Goal: Information Seeking & Learning: Check status

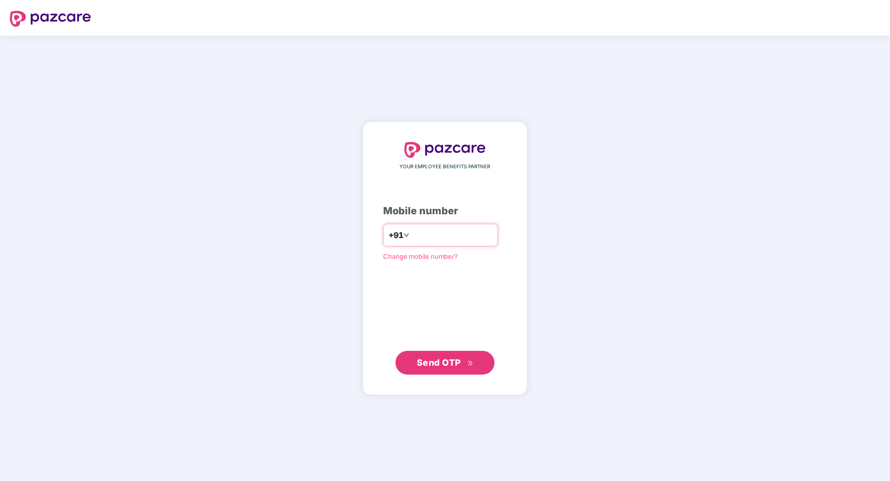
click at [443, 238] on input "number" at bounding box center [452, 235] width 81 height 16
type input "**********"
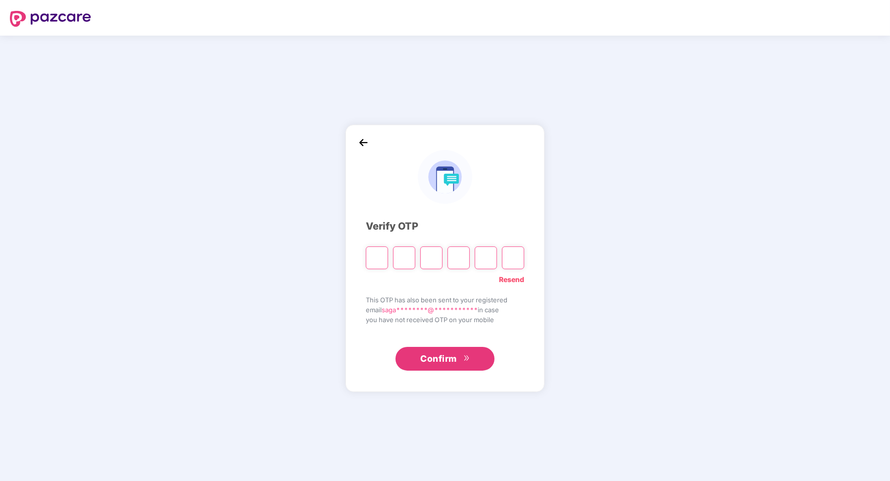
paste input "*"
type input "*"
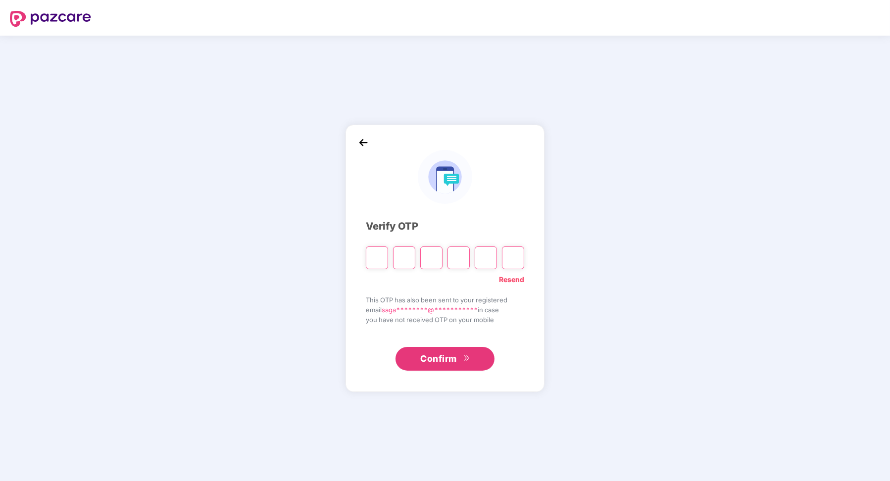
type input "*"
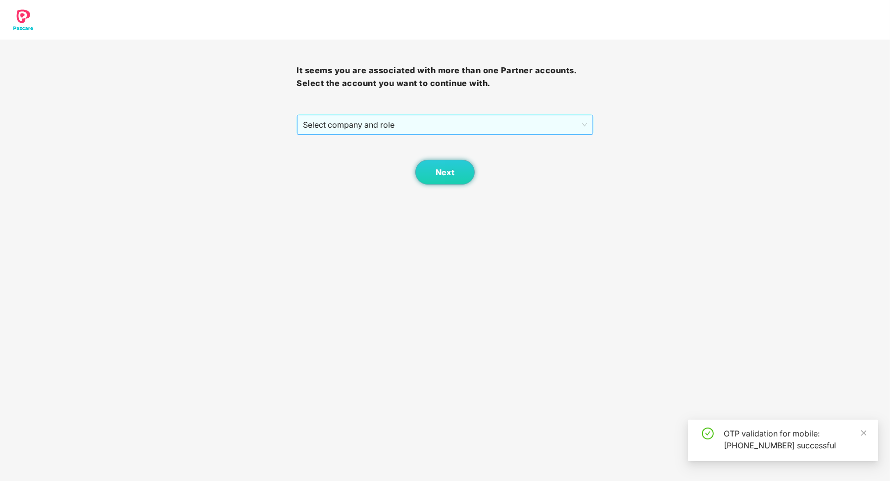
click at [363, 131] on span "Select company and role" at bounding box center [445, 124] width 284 height 19
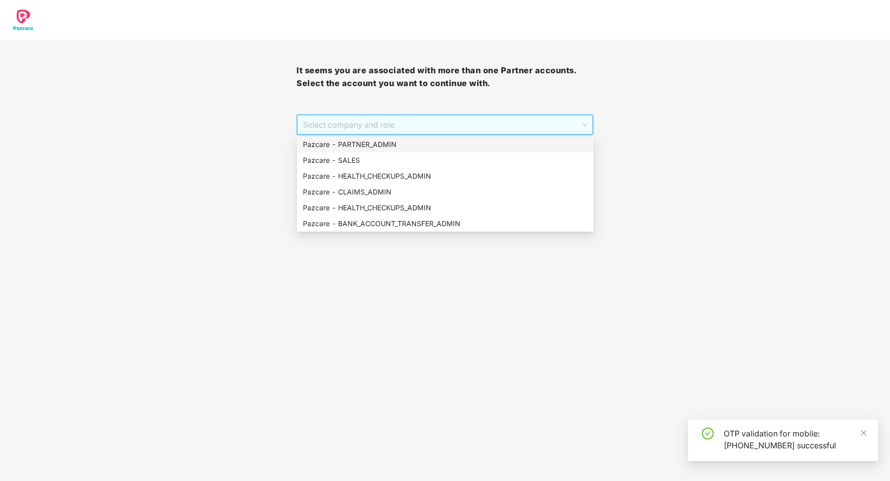
click at [363, 142] on div "Pazcare - PARTNER_ADMIN" at bounding box center [445, 144] width 285 height 11
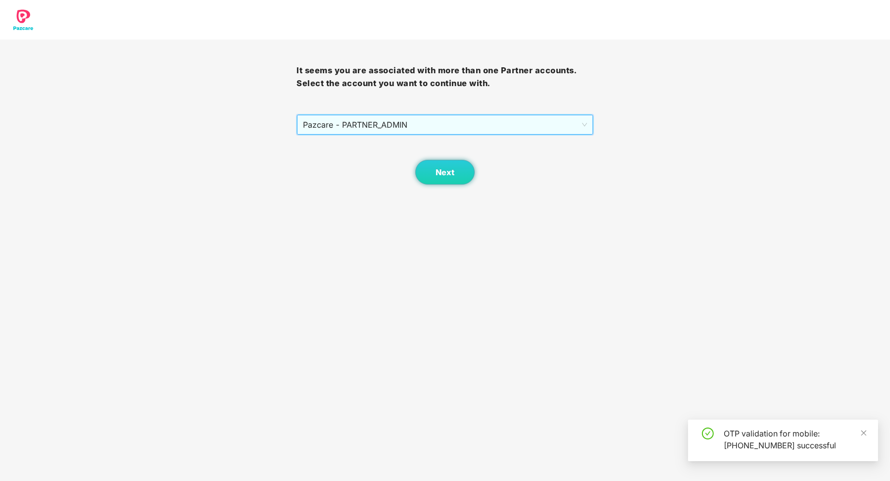
click at [470, 187] on body "It seems you are associated with more than one Partner accounts. Select the acc…" at bounding box center [445, 240] width 890 height 481
click at [462, 181] on button "Next" at bounding box center [445, 172] width 59 height 25
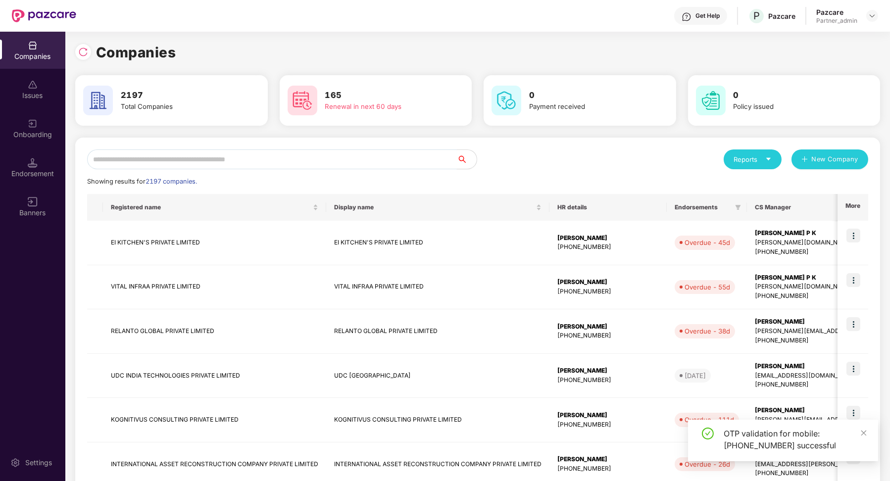
click at [222, 161] on input "text" at bounding box center [272, 160] width 370 height 20
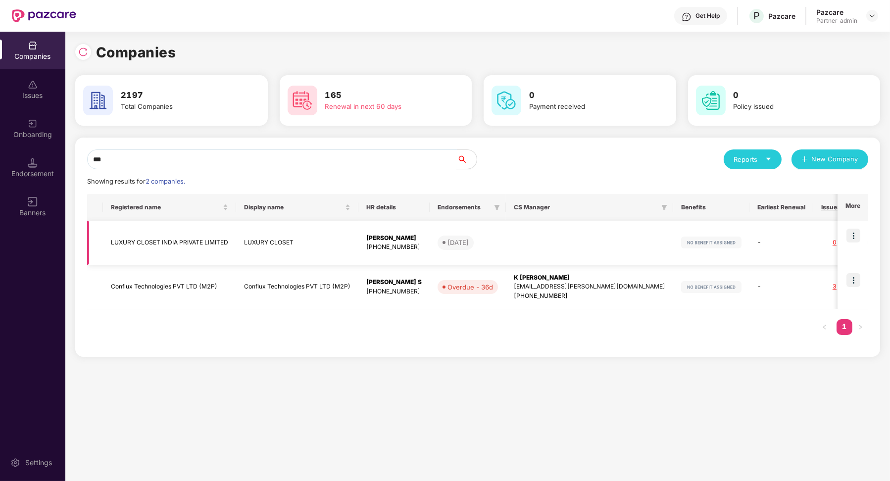
type input "***"
click at [638, 234] on td at bounding box center [853, 243] width 31 height 45
click at [638, 234] on img at bounding box center [854, 236] width 14 height 14
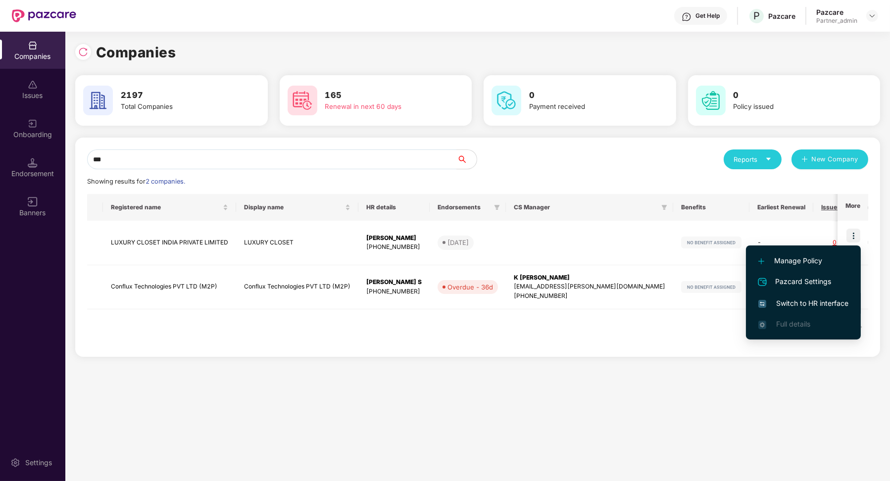
click at [638, 301] on span "Switch to HR interface" at bounding box center [804, 303] width 90 height 11
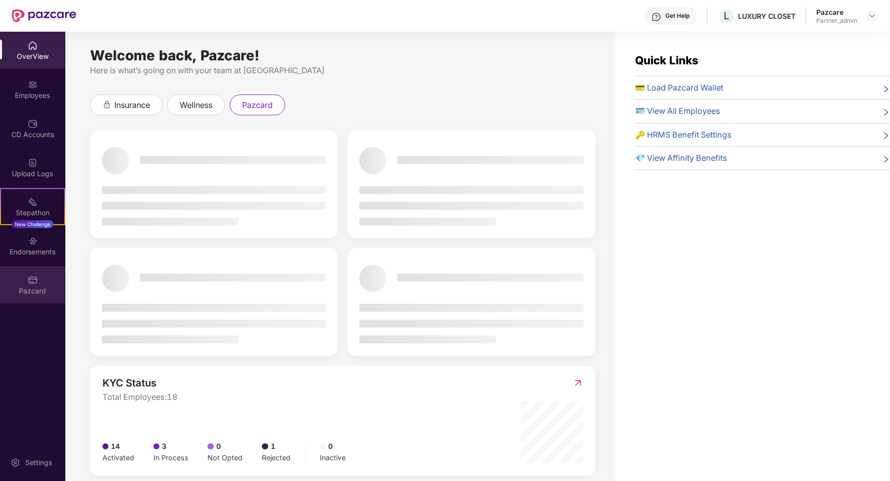
click at [40, 268] on div "Pazcard" at bounding box center [32, 284] width 65 height 37
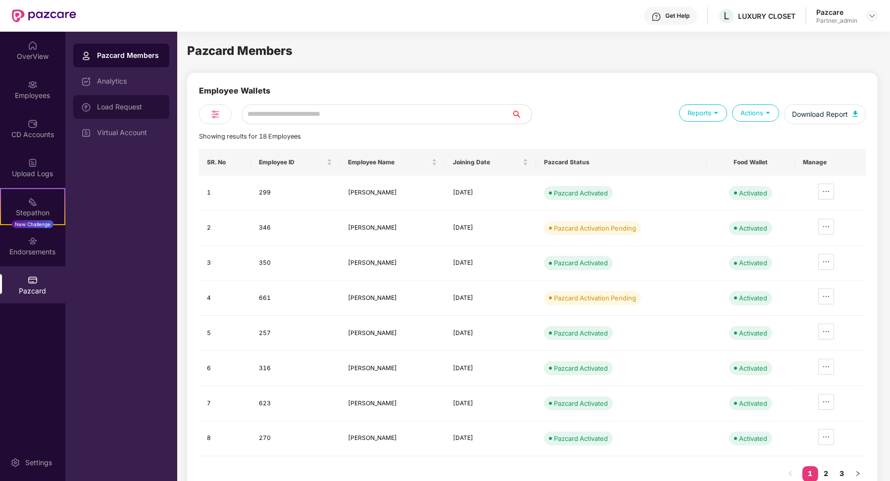
click at [125, 118] on div "Load Request" at bounding box center [121, 107] width 96 height 24
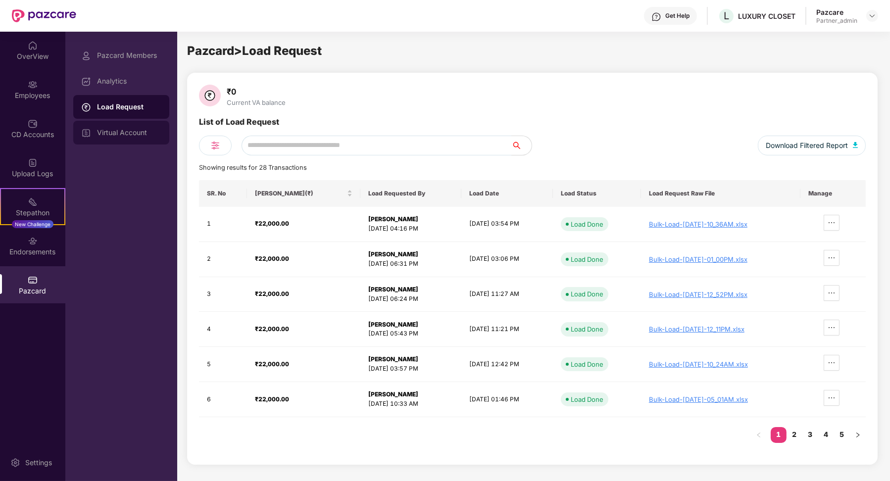
click at [123, 131] on div "Virtual Account" at bounding box center [129, 133] width 64 height 8
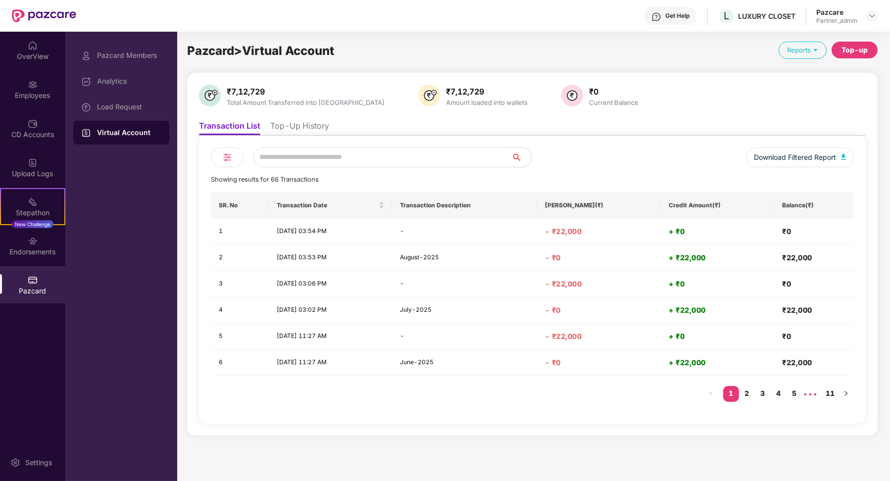
click at [313, 131] on li "Top-Up History" at bounding box center [299, 128] width 59 height 14
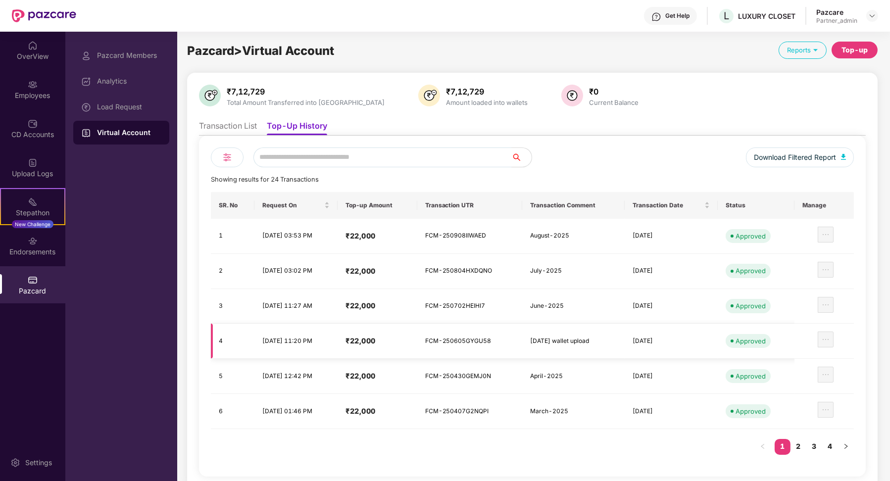
scroll to position [3, 0]
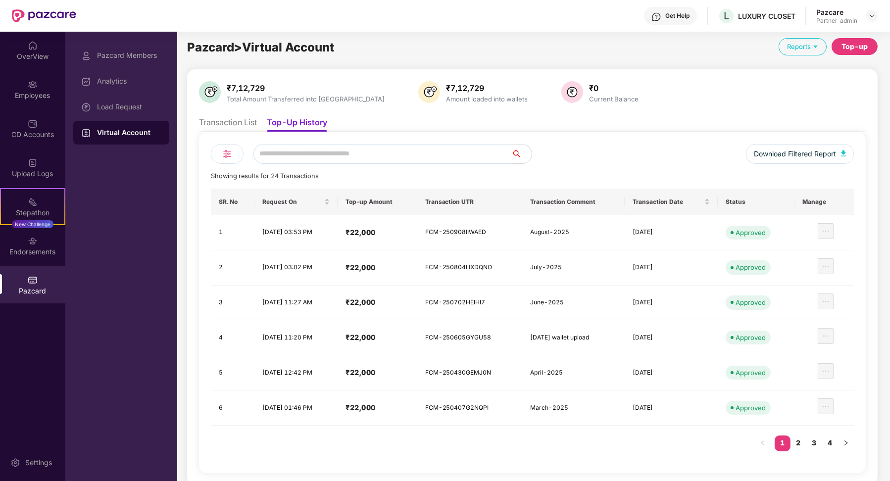
click at [229, 128] on li "Transaction List" at bounding box center [228, 124] width 58 height 14
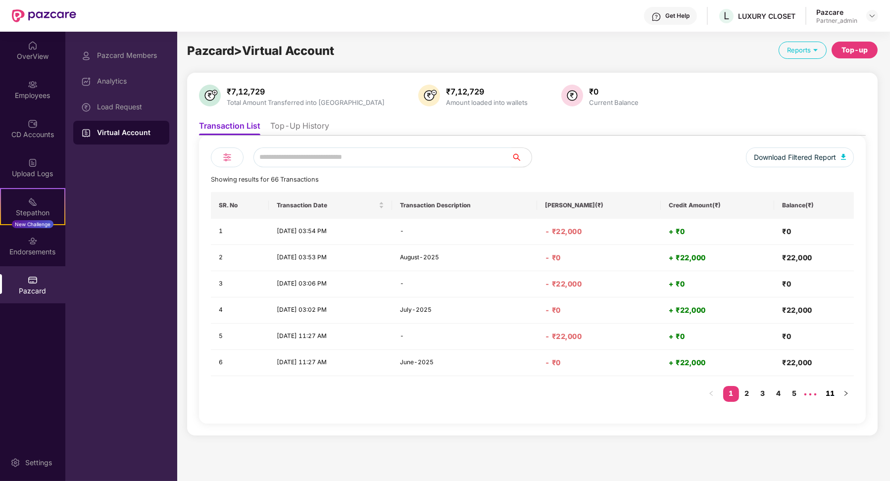
click at [638, 386] on link "11" at bounding box center [831, 393] width 16 height 15
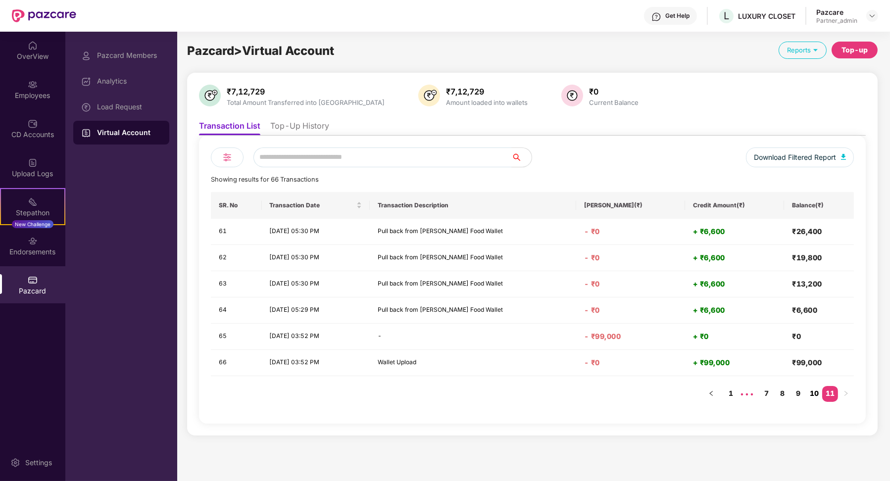
click at [638, 394] on link "10" at bounding box center [815, 393] width 16 height 15
click at [638, 391] on link "9" at bounding box center [799, 393] width 16 height 15
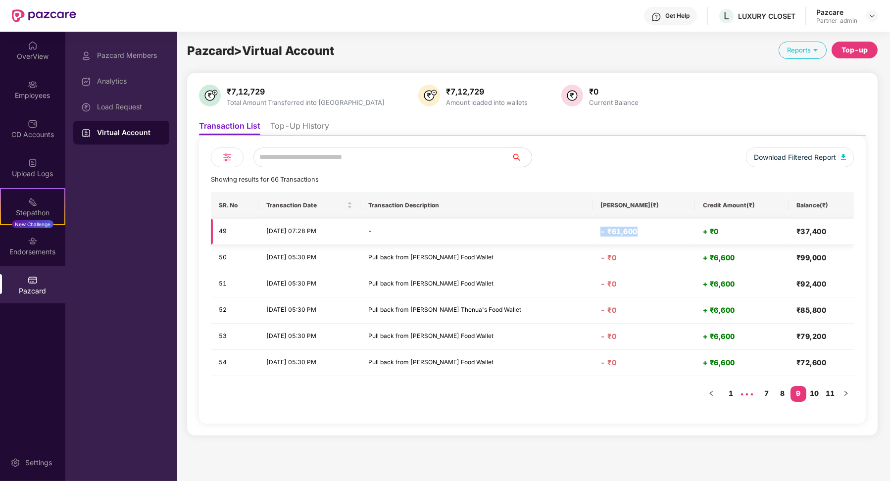
drag, startPoint x: 601, startPoint y: 231, endPoint x: 639, endPoint y: 232, distance: 37.7
click at [638, 232] on td "- ₹61,600" at bounding box center [644, 232] width 103 height 26
drag, startPoint x: 795, startPoint y: 228, endPoint x: 828, endPoint y: 228, distance: 32.7
click at [638, 228] on h4 "₹37,400" at bounding box center [822, 232] width 50 height 10
click at [638, 391] on link "8" at bounding box center [783, 393] width 16 height 15
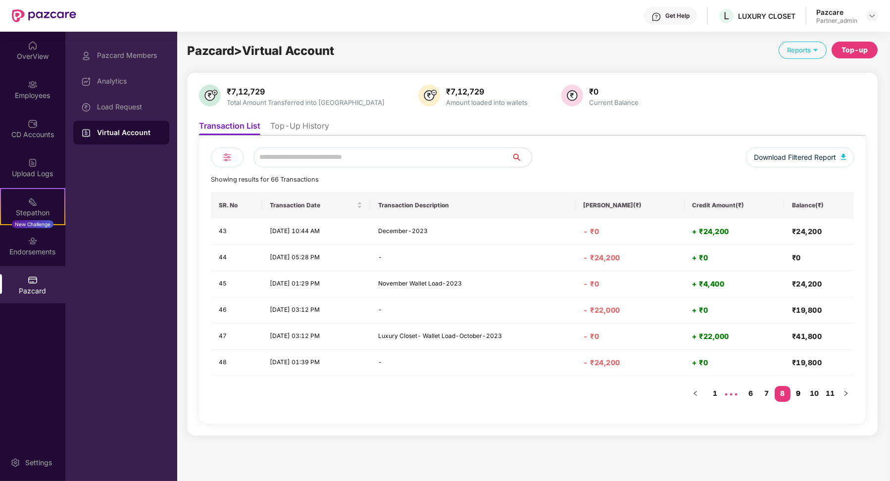
click at [638, 395] on link "9" at bounding box center [799, 393] width 16 height 15
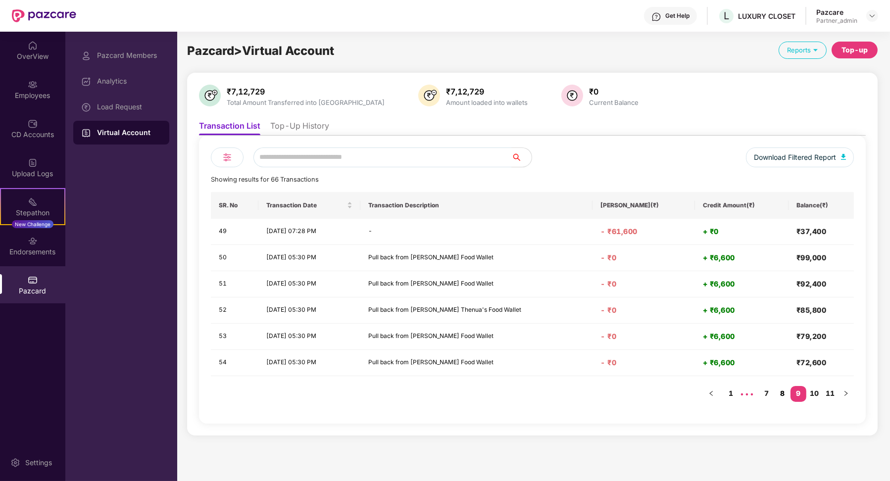
click at [638, 394] on link "8" at bounding box center [783, 393] width 16 height 15
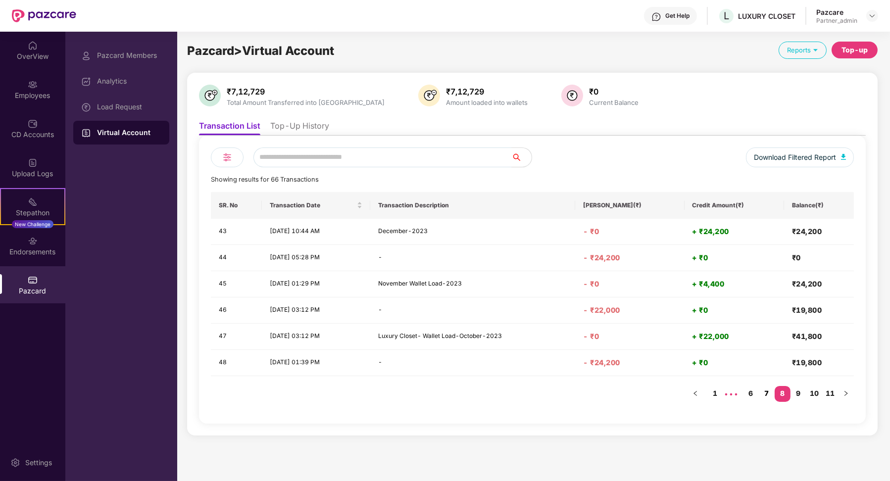
click at [638, 396] on link "7" at bounding box center [767, 393] width 16 height 15
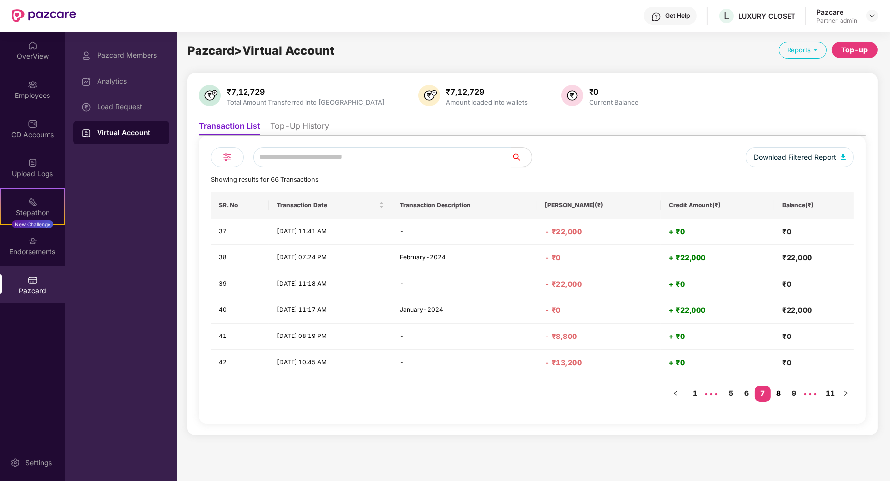
click at [638, 395] on link "8" at bounding box center [779, 393] width 16 height 15
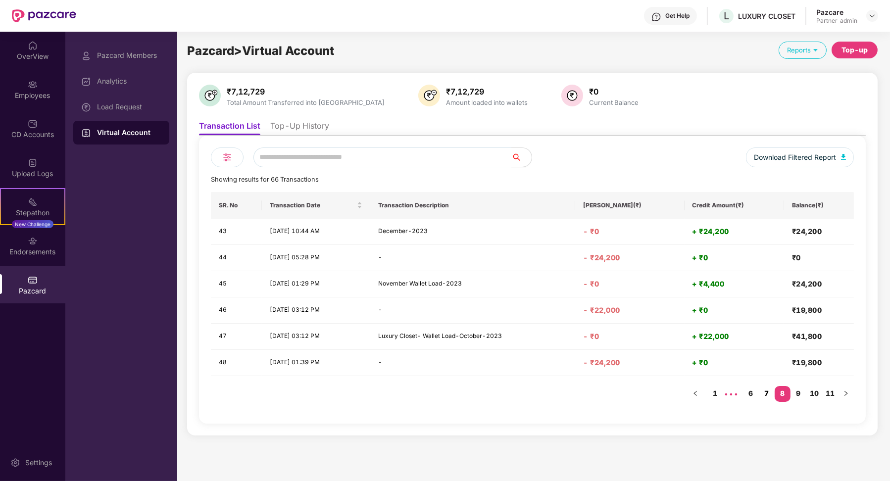
click at [638, 397] on link "7" at bounding box center [767, 393] width 16 height 15
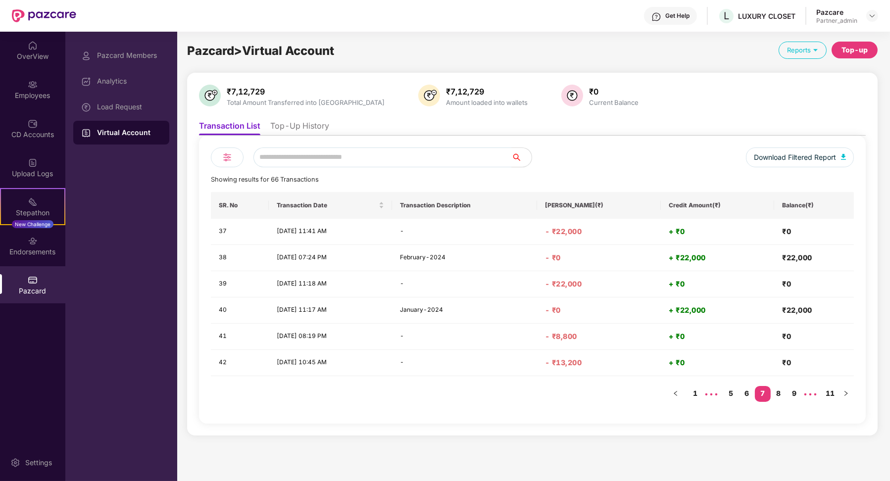
click at [304, 135] on li "Top-Up History" at bounding box center [299, 128] width 59 height 14
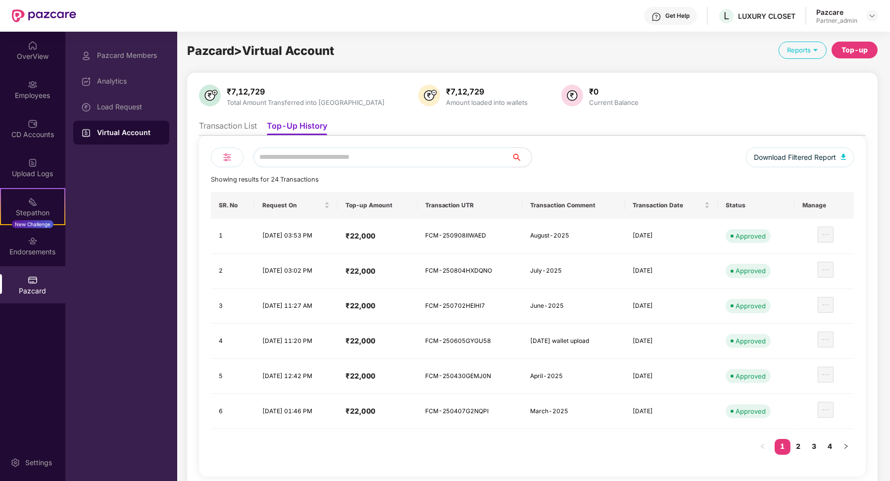
click at [226, 120] on ul "Transaction List Top-Up History" at bounding box center [532, 126] width 667 height 20
click at [242, 125] on li "Transaction List" at bounding box center [228, 128] width 58 height 14
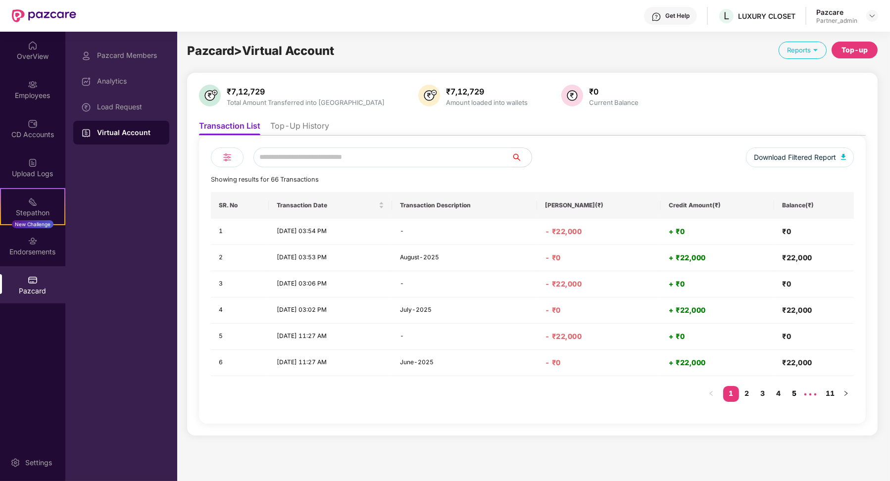
click at [638, 390] on link "5" at bounding box center [795, 393] width 16 height 15
click at [638, 390] on link "7" at bounding box center [795, 393] width 16 height 15
click at [638, 393] on link "8" at bounding box center [779, 393] width 16 height 15
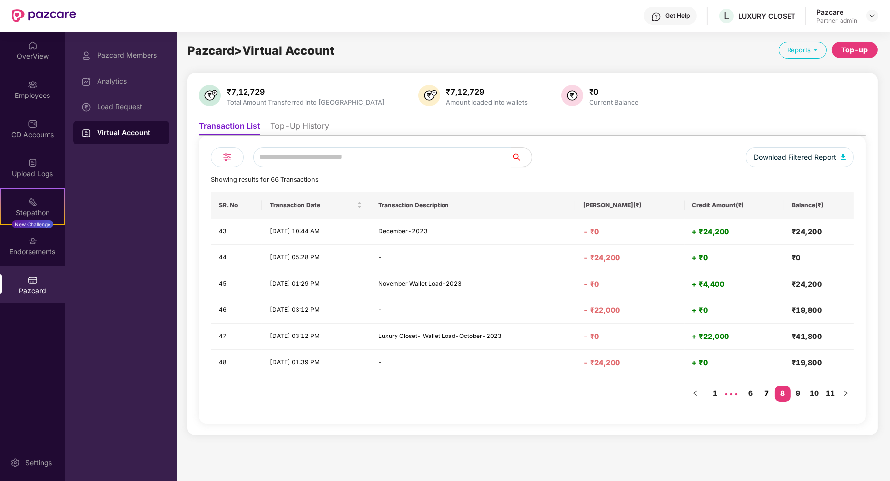
click at [638, 392] on link "7" at bounding box center [767, 393] width 16 height 15
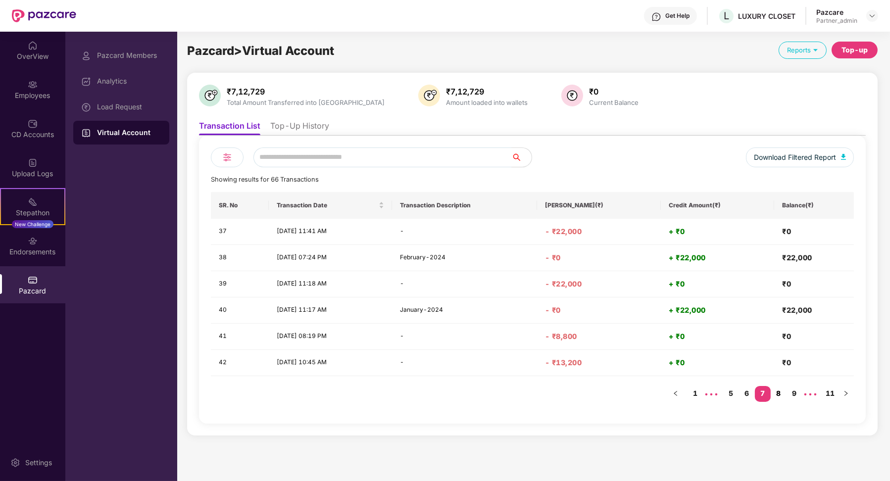
click at [638, 393] on link "8" at bounding box center [779, 393] width 16 height 15
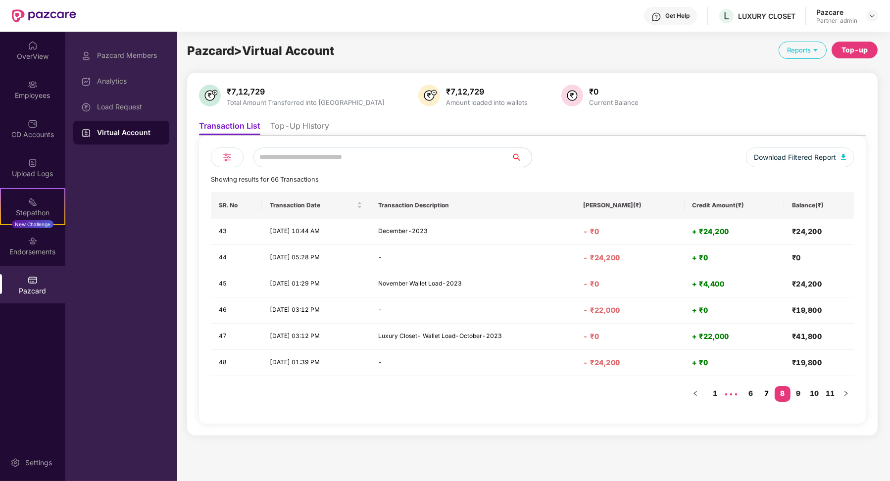
click at [638, 396] on link "7" at bounding box center [767, 393] width 16 height 15
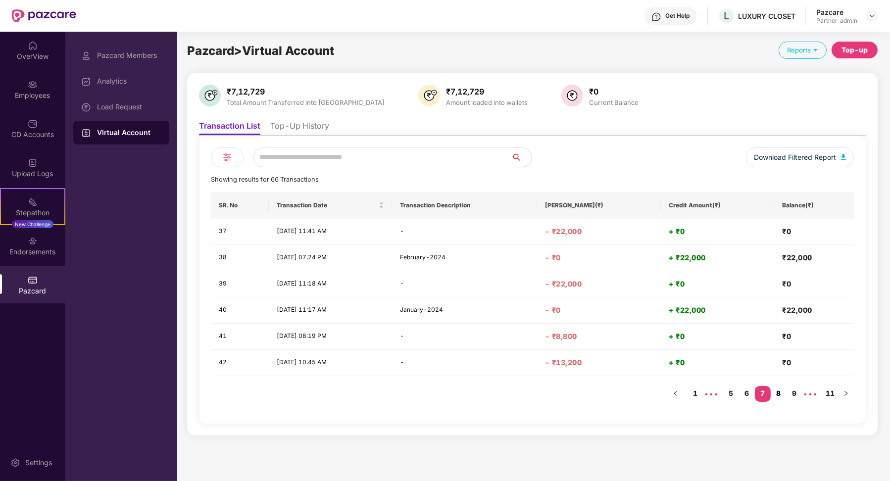
click at [638, 393] on link "8" at bounding box center [779, 393] width 16 height 15
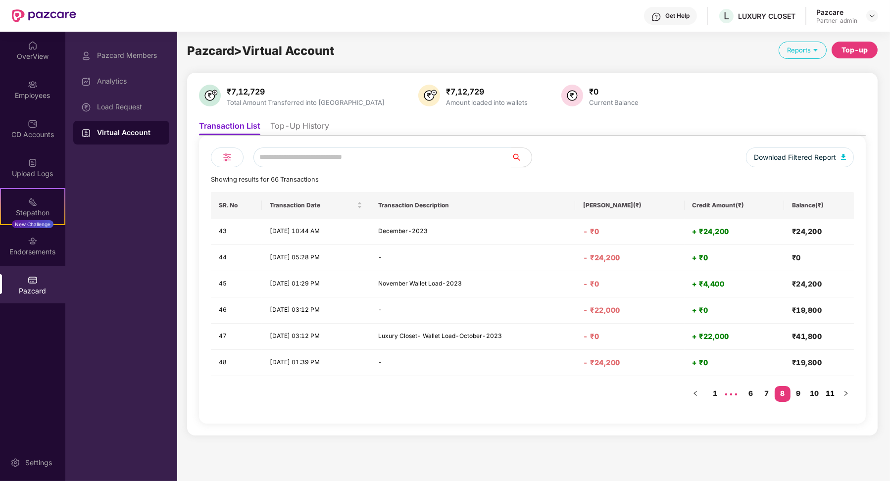
click at [638, 396] on link "11" at bounding box center [831, 393] width 16 height 15
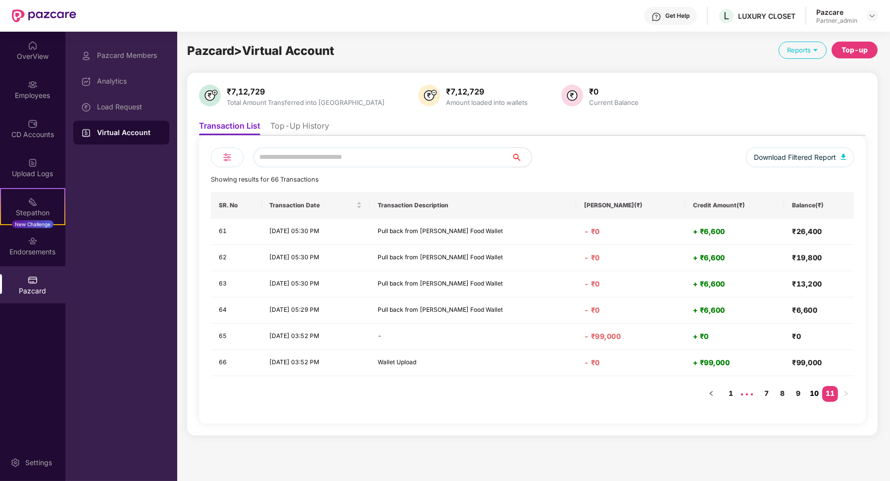
click at [638, 393] on link "10" at bounding box center [815, 393] width 16 height 15
click at [638, 398] on link "9" at bounding box center [799, 393] width 16 height 15
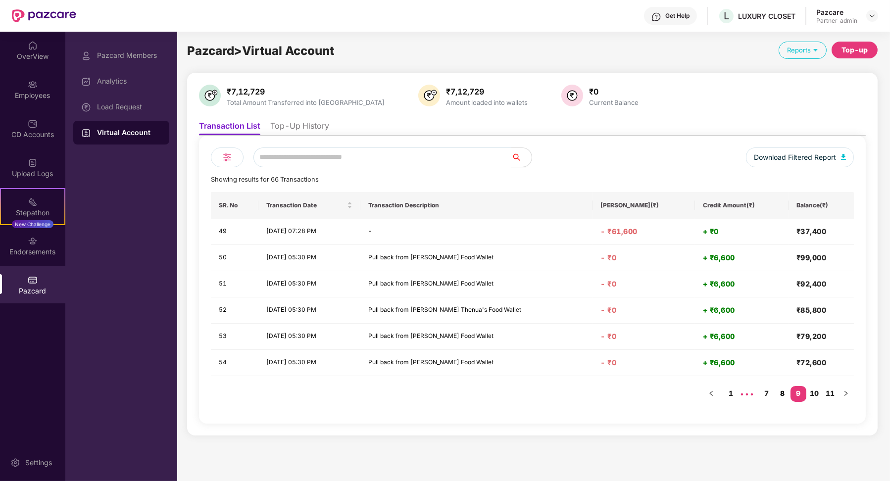
click at [638, 387] on link "8" at bounding box center [783, 393] width 16 height 15
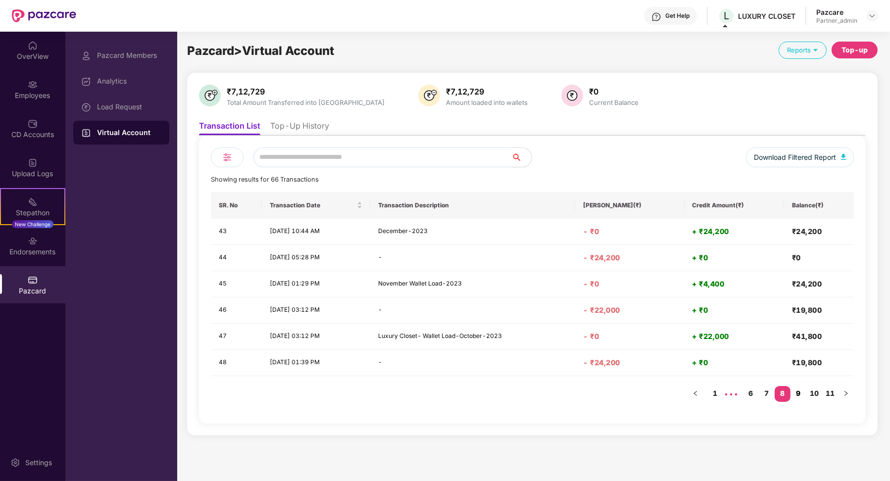
click at [638, 396] on link "9" at bounding box center [799, 393] width 16 height 15
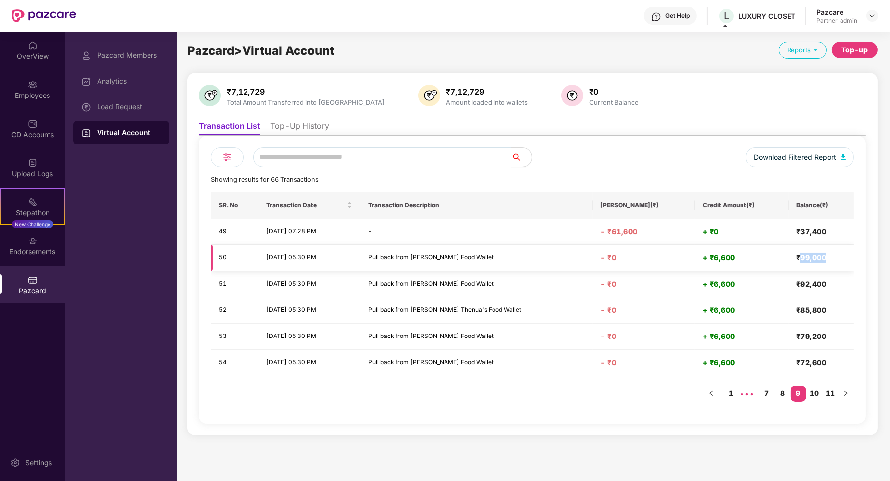
drag, startPoint x: 799, startPoint y: 260, endPoint x: 823, endPoint y: 261, distance: 23.8
click at [638, 261] on h4 "₹99,000" at bounding box center [822, 258] width 50 height 10
click at [638, 394] on link "8" at bounding box center [783, 393] width 16 height 15
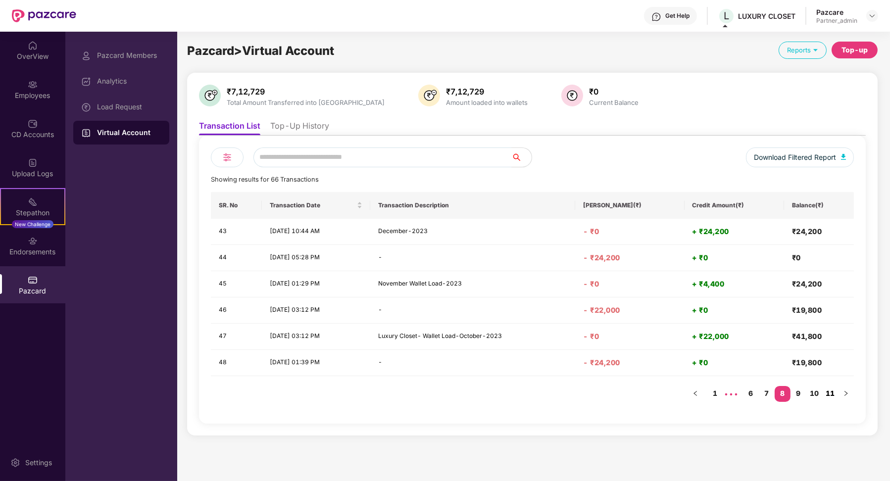
click at [638, 390] on link "11" at bounding box center [831, 393] width 16 height 15
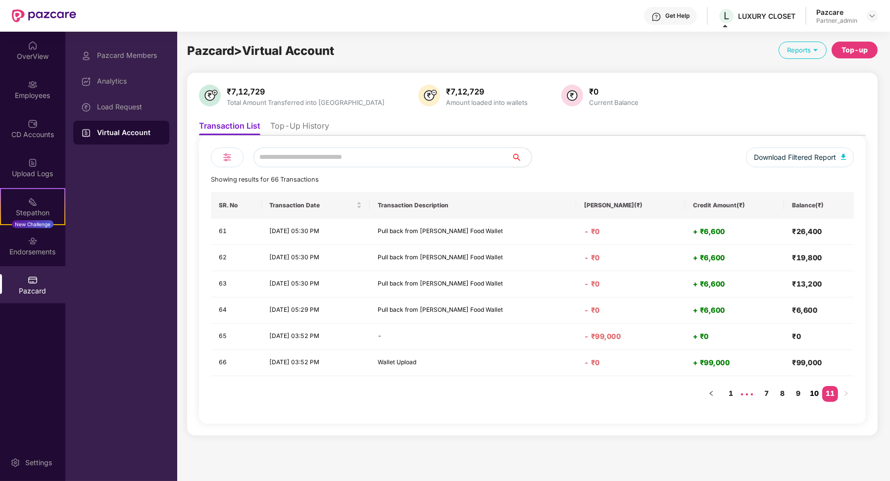
click at [638, 393] on link "10" at bounding box center [815, 393] width 16 height 15
click at [638, 395] on link "9" at bounding box center [799, 393] width 16 height 15
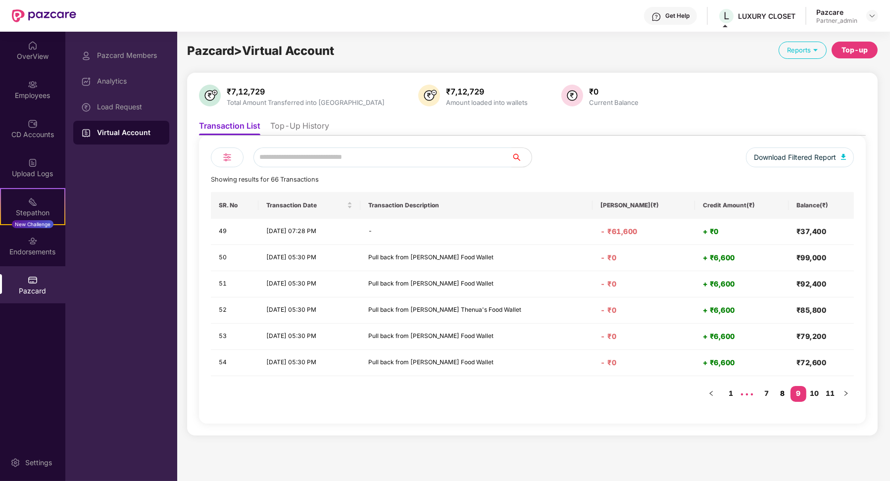
click at [638, 393] on link "8" at bounding box center [783, 393] width 16 height 15
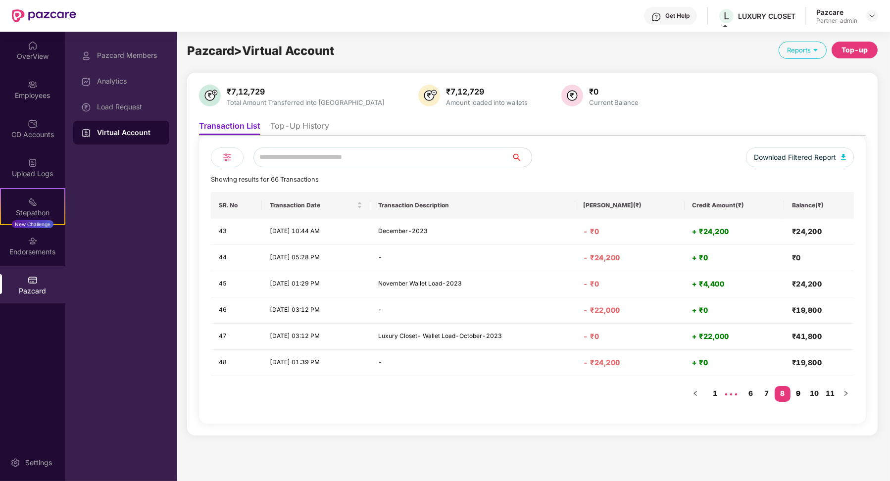
click at [638, 391] on link "9" at bounding box center [799, 393] width 16 height 15
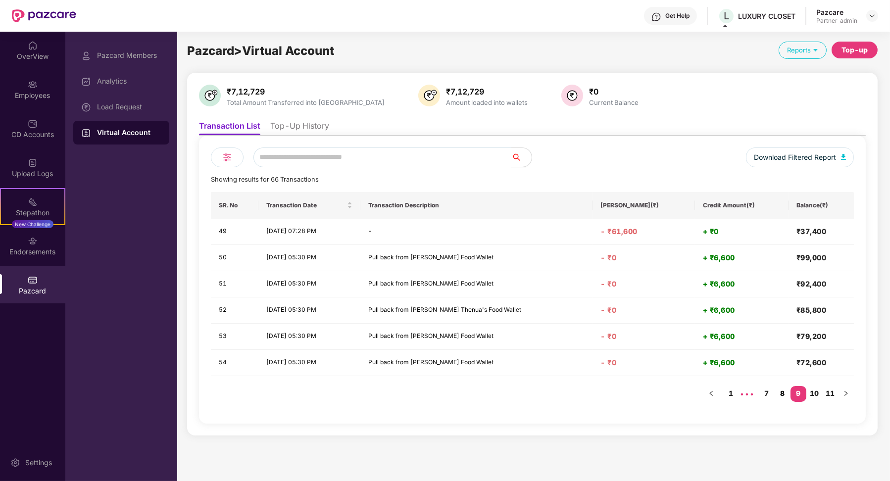
click at [638, 388] on link "8" at bounding box center [783, 393] width 16 height 15
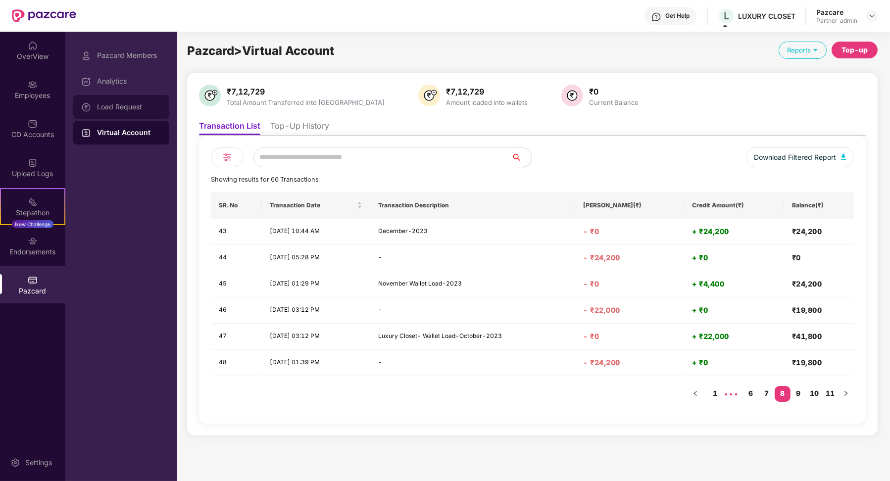
click at [143, 111] on div "Load Request" at bounding box center [121, 107] width 96 height 24
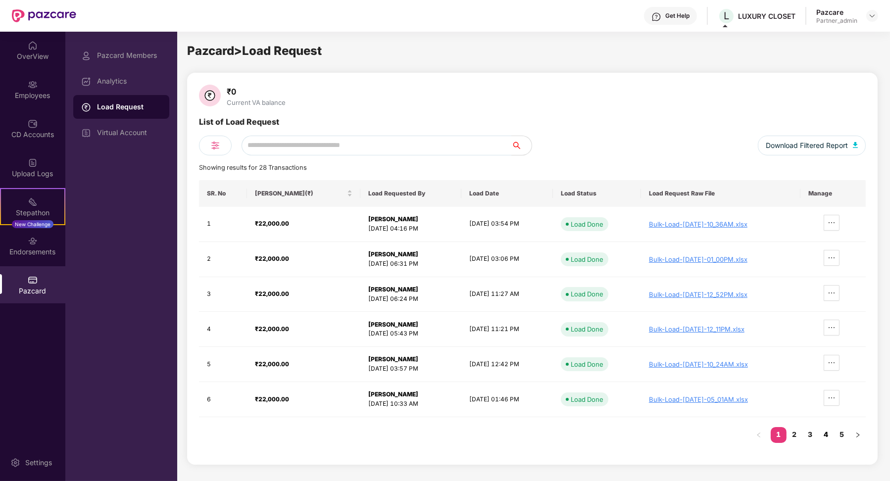
click at [638, 429] on link "4" at bounding box center [827, 434] width 16 height 15
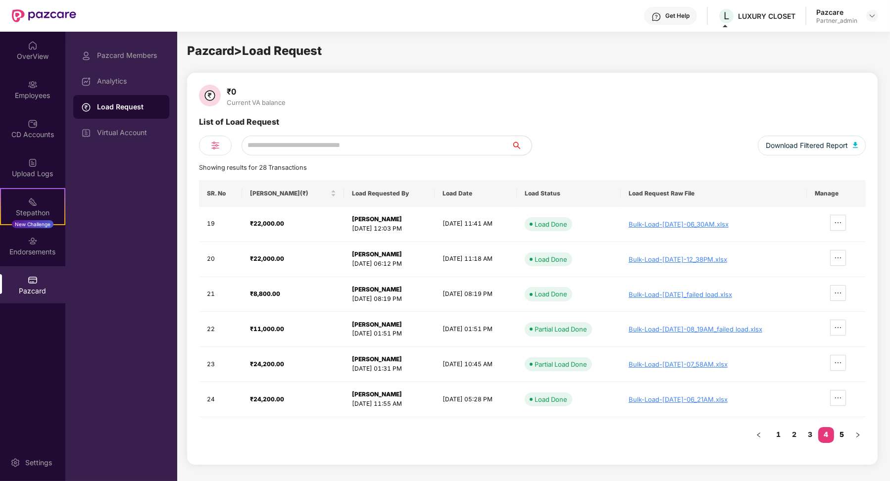
click at [638, 433] on link "5" at bounding box center [843, 434] width 16 height 15
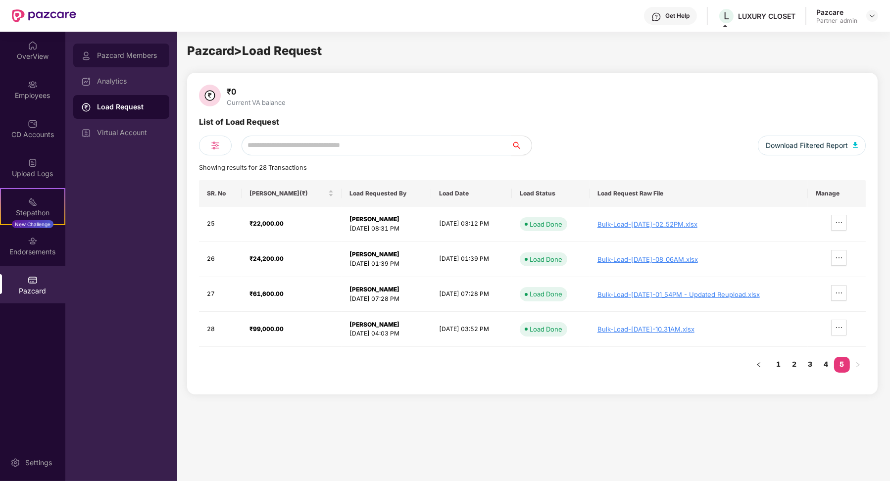
click at [132, 46] on div "Pazcard Members" at bounding box center [121, 56] width 96 height 24
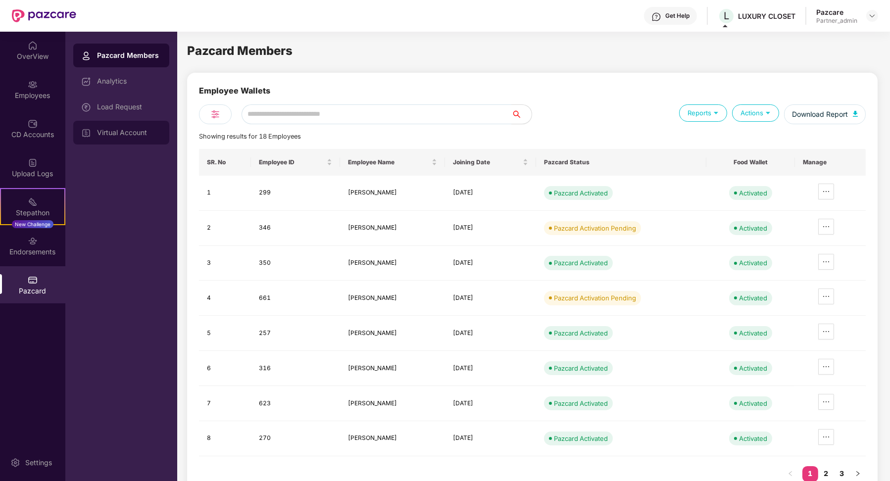
click at [122, 131] on div "Virtual Account" at bounding box center [129, 133] width 64 height 8
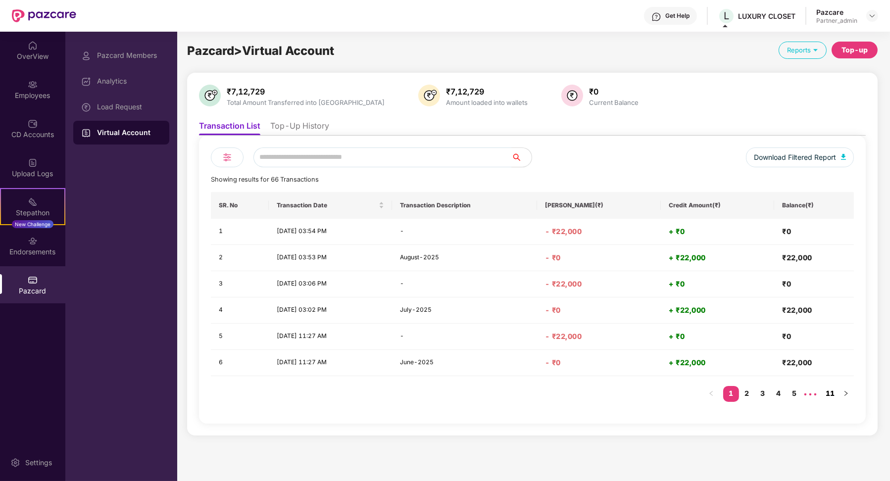
click at [638, 391] on link "11" at bounding box center [831, 393] width 16 height 15
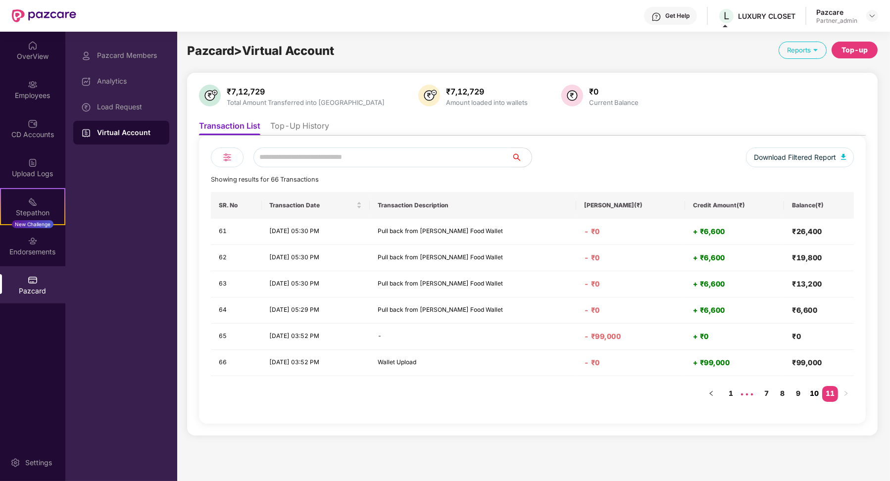
click at [638, 386] on link "10" at bounding box center [815, 393] width 16 height 15
click at [638, 395] on link "9" at bounding box center [799, 393] width 16 height 15
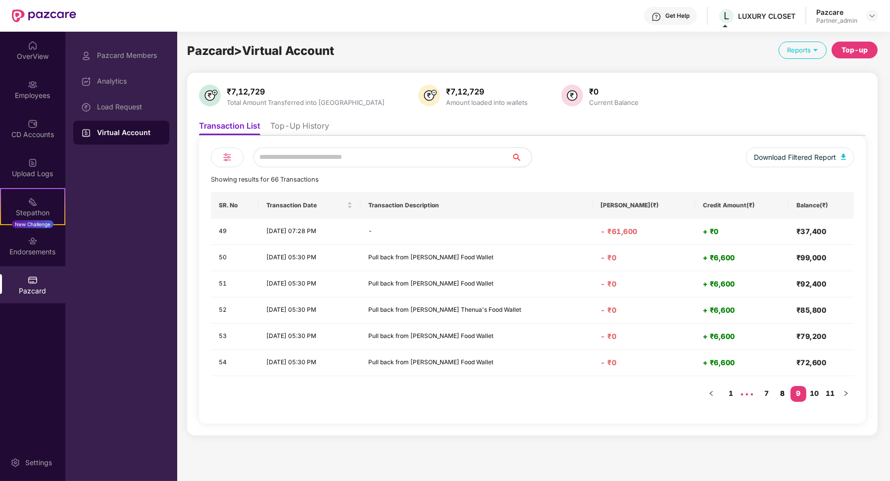
click at [638, 395] on link "8" at bounding box center [783, 393] width 16 height 15
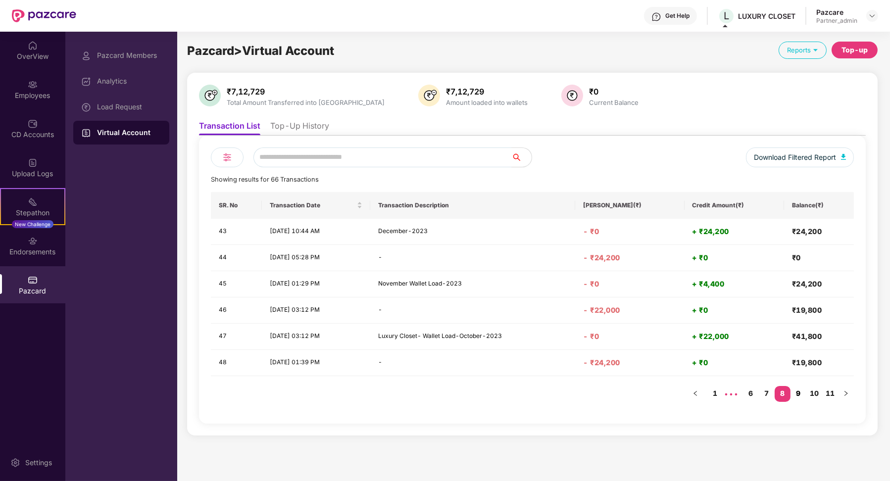
click at [638, 388] on link "9" at bounding box center [799, 393] width 16 height 15
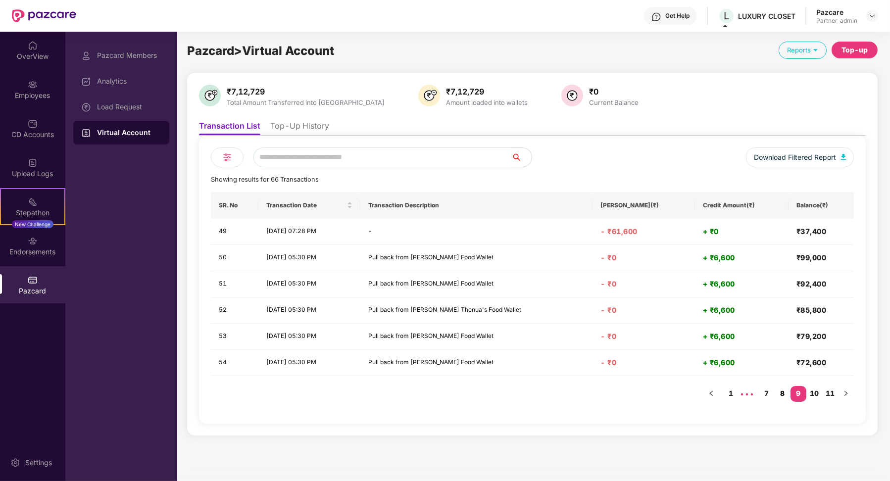
click at [638, 392] on link "8" at bounding box center [783, 393] width 16 height 15
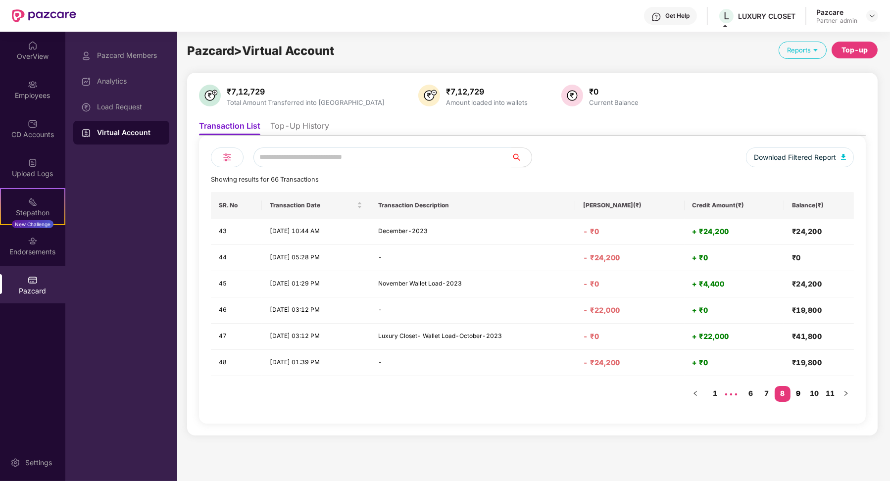
click at [638, 395] on link "9" at bounding box center [799, 393] width 16 height 15
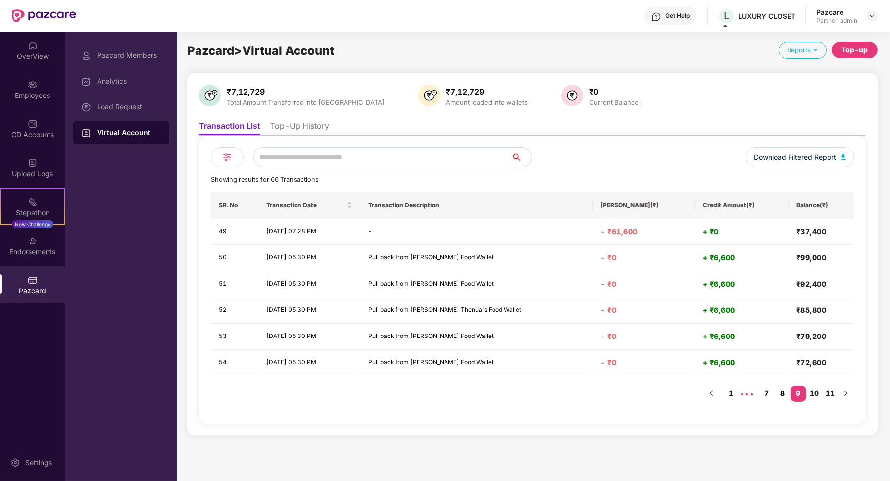
click at [638, 394] on link "8" at bounding box center [783, 393] width 16 height 15
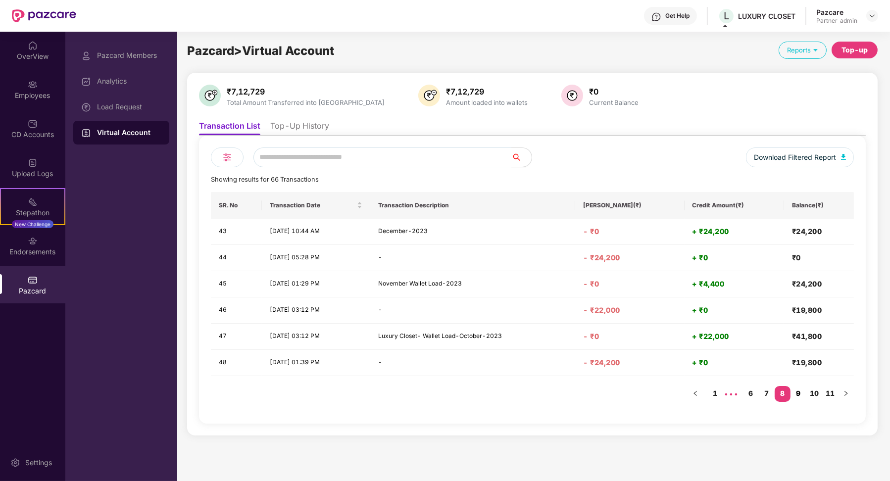
click at [638, 395] on link "9" at bounding box center [799, 393] width 16 height 15
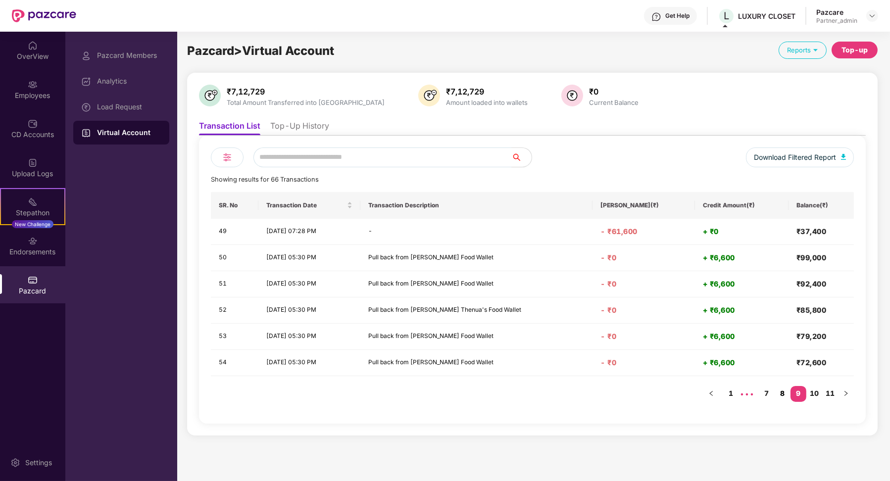
click at [638, 391] on link "8" at bounding box center [783, 393] width 16 height 15
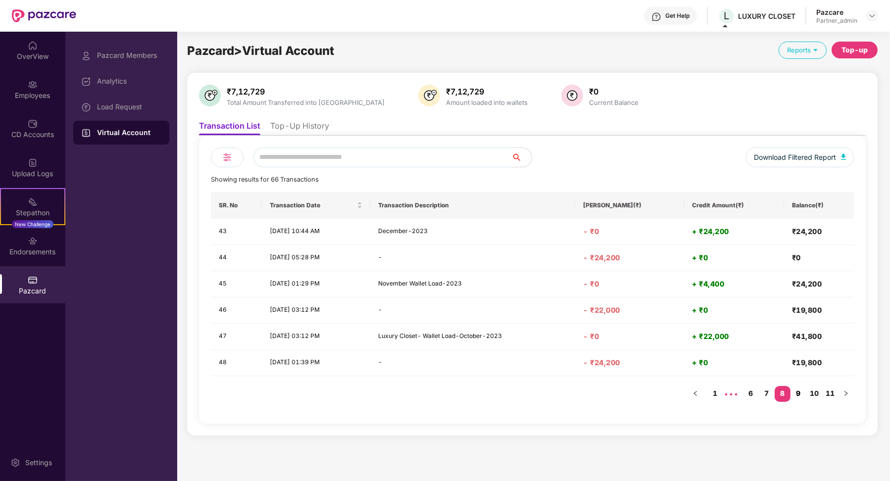
click at [638, 393] on link "9" at bounding box center [799, 393] width 16 height 15
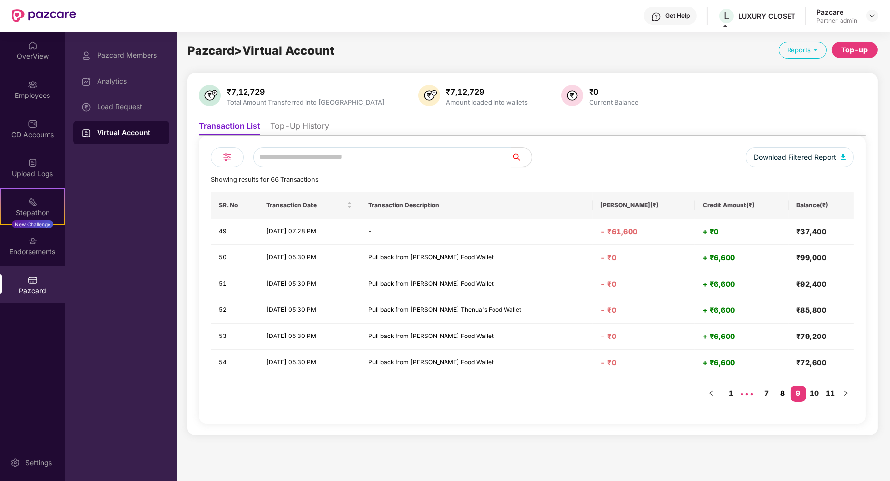
click at [638, 390] on link "8" at bounding box center [783, 393] width 16 height 15
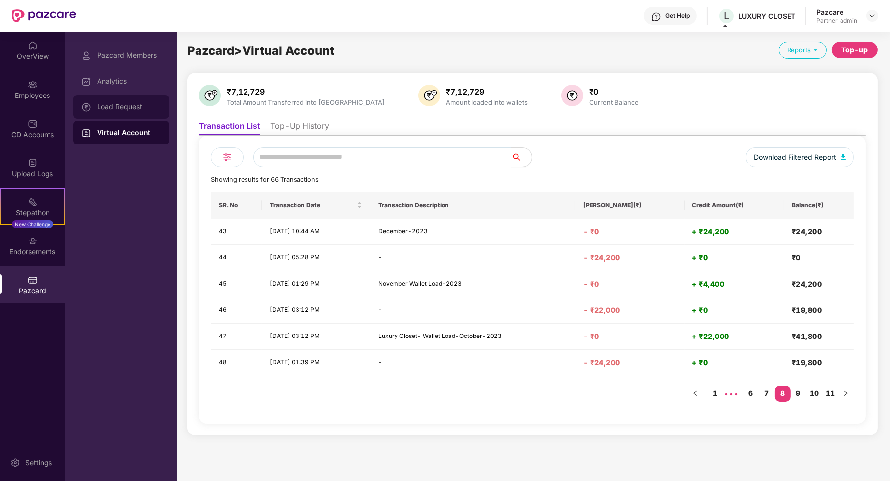
click at [123, 108] on div "Load Request" at bounding box center [129, 107] width 64 height 8
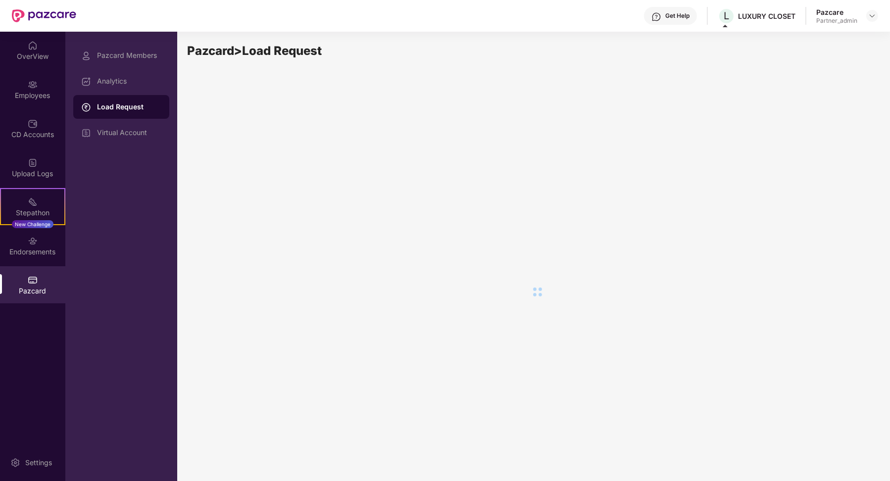
click at [134, 150] on div "Pazcard Members Analytics Load Request Virtual Account" at bounding box center [121, 257] width 112 height 450
click at [134, 144] on div "Virtual Account" at bounding box center [121, 133] width 96 height 24
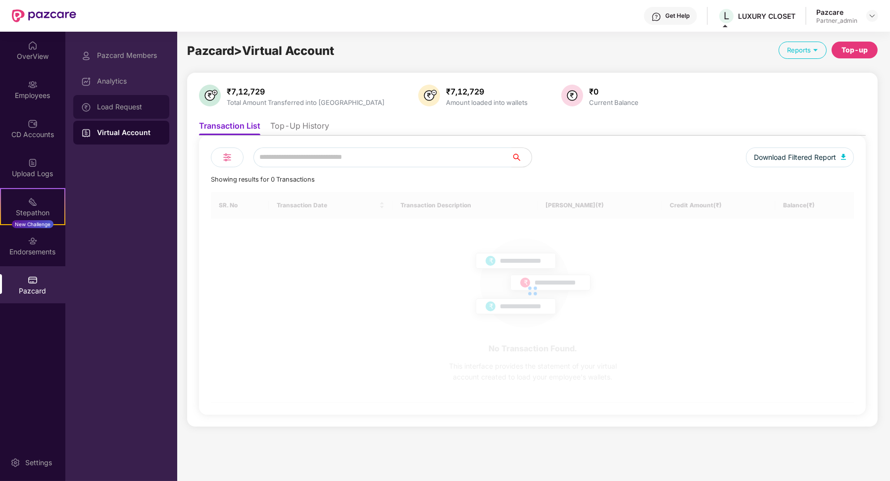
click at [135, 112] on div "Load Request" at bounding box center [121, 107] width 96 height 24
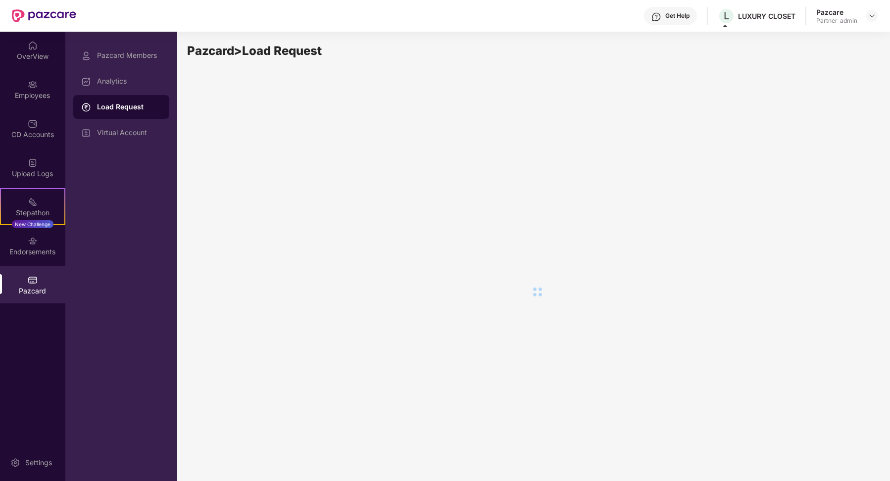
click at [111, 94] on div "Pazcard Members Analytics Load Request Virtual Account" at bounding box center [121, 94] width 96 height 101
click at [111, 87] on div "Analytics" at bounding box center [121, 81] width 96 height 24
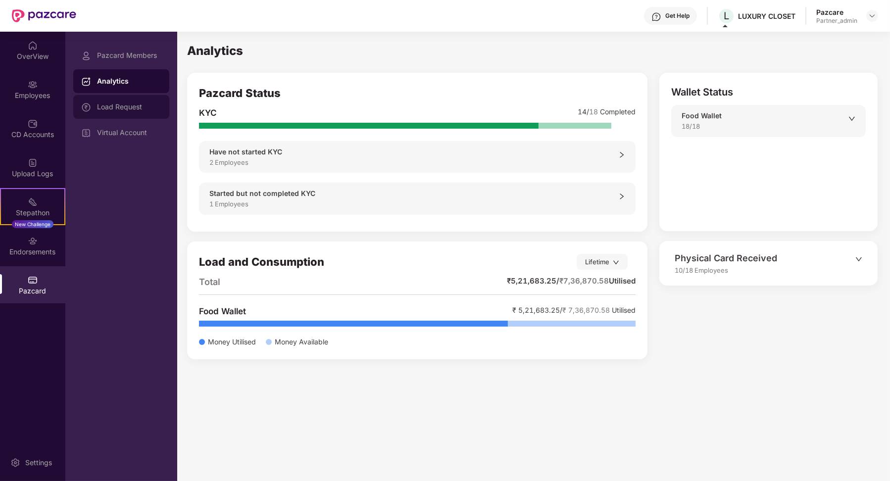
click at [104, 107] on div "Load Request" at bounding box center [129, 107] width 64 height 8
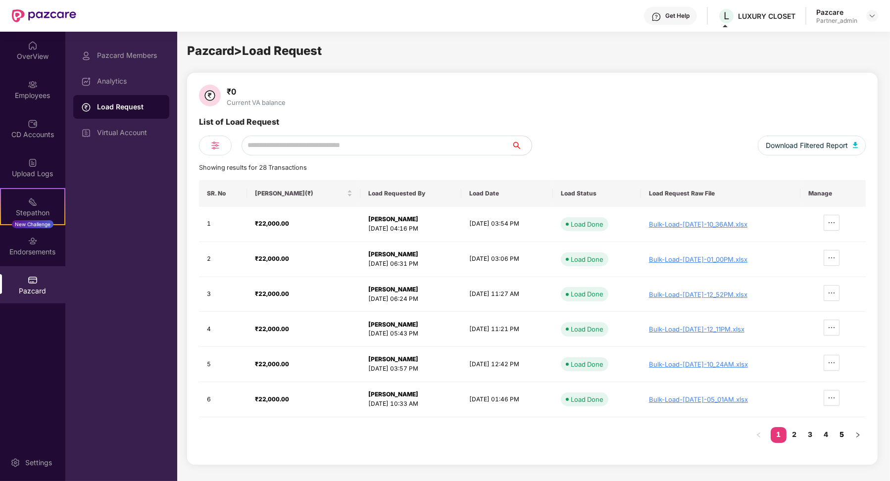
click at [638, 432] on link "5" at bounding box center [843, 434] width 16 height 15
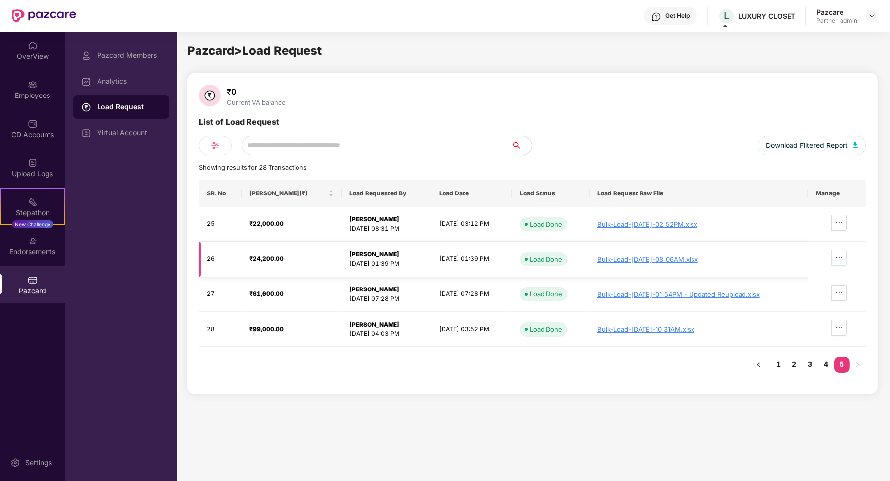
click at [638, 261] on span "ellipsis" at bounding box center [839, 258] width 15 height 8
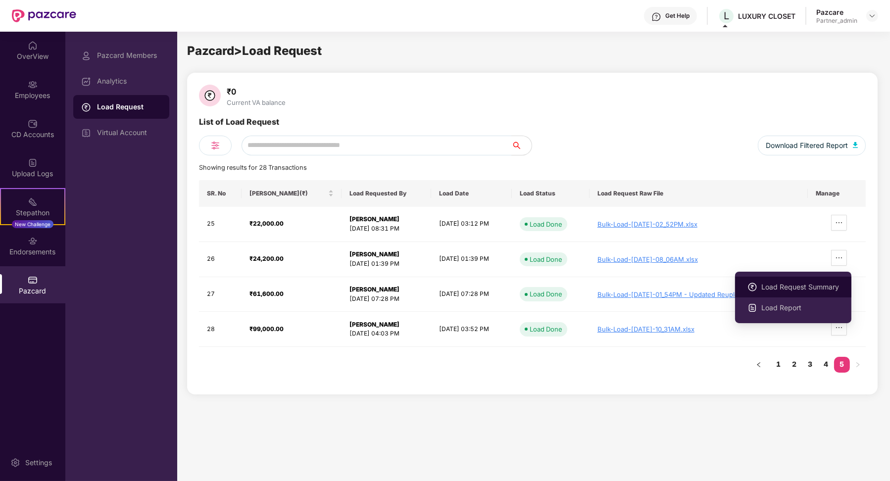
click at [638, 280] on li "Load Request Summary" at bounding box center [793, 287] width 116 height 21
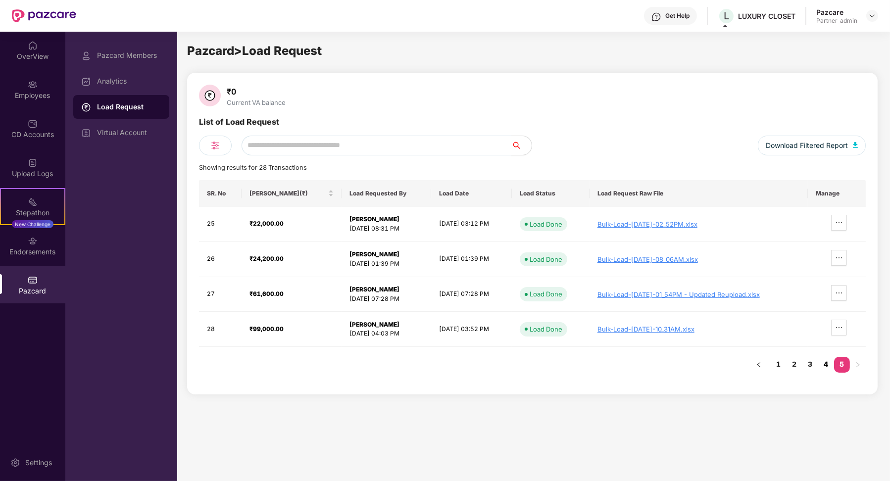
click at [638, 363] on link "4" at bounding box center [827, 364] width 16 height 15
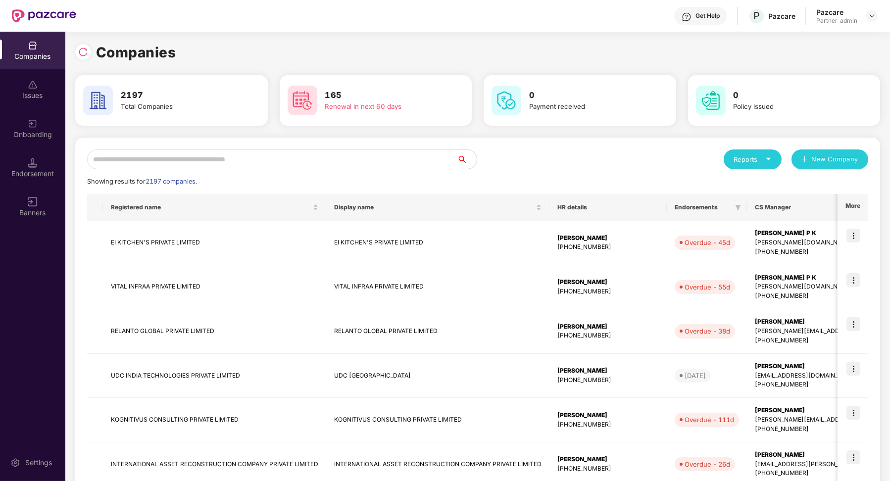
click at [122, 157] on input "text" at bounding box center [272, 160] width 370 height 20
paste input "**********"
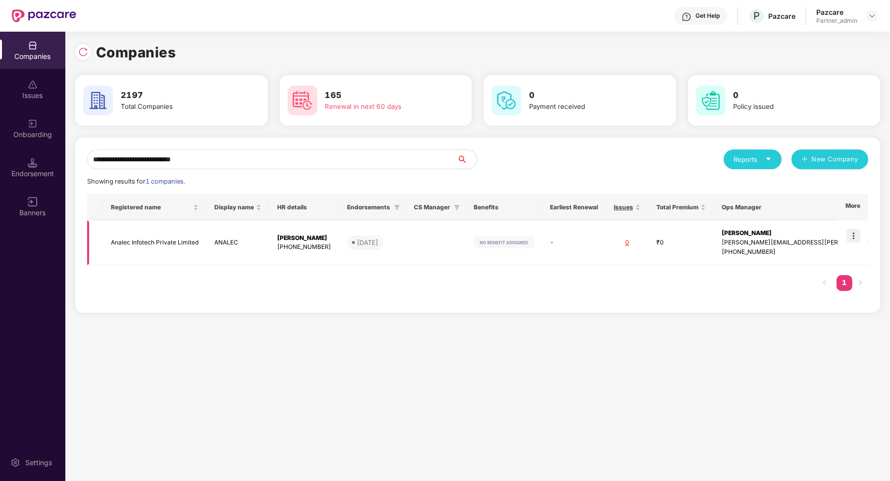
type input "**********"
click at [638, 230] on td at bounding box center [853, 243] width 31 height 45
click at [638, 239] on img at bounding box center [854, 236] width 14 height 14
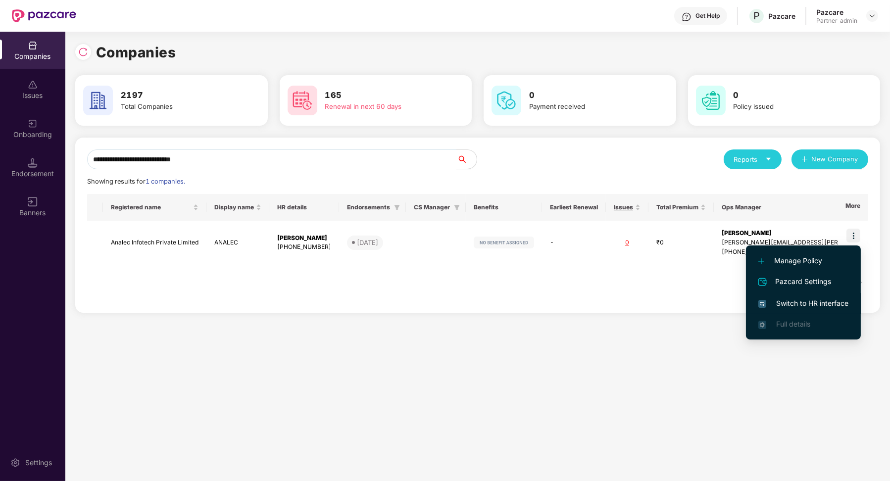
click at [638, 295] on li "Switch to HR interface" at bounding box center [803, 303] width 115 height 21
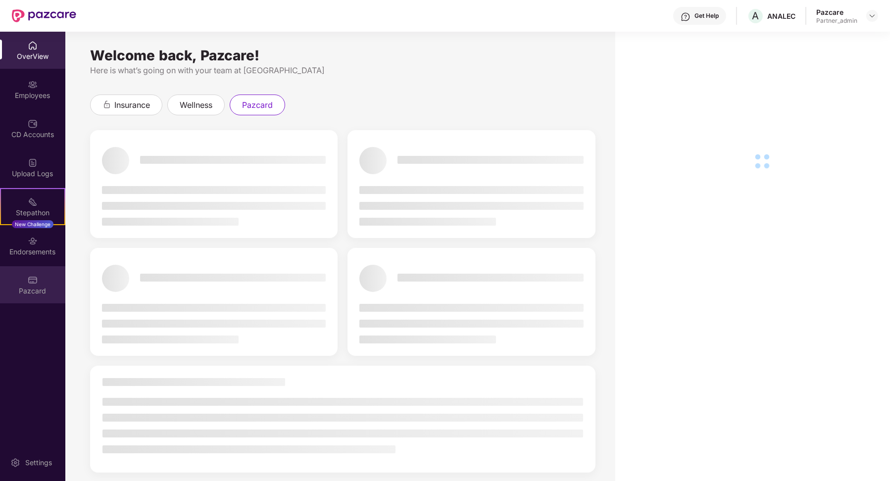
click at [42, 274] on div "Pazcard" at bounding box center [32, 284] width 65 height 37
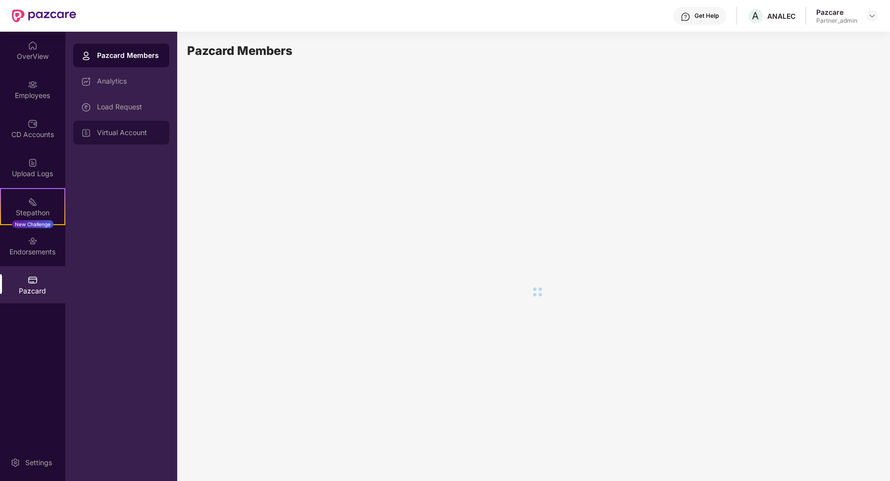
click at [152, 139] on div "Virtual Account" at bounding box center [121, 133] width 96 height 24
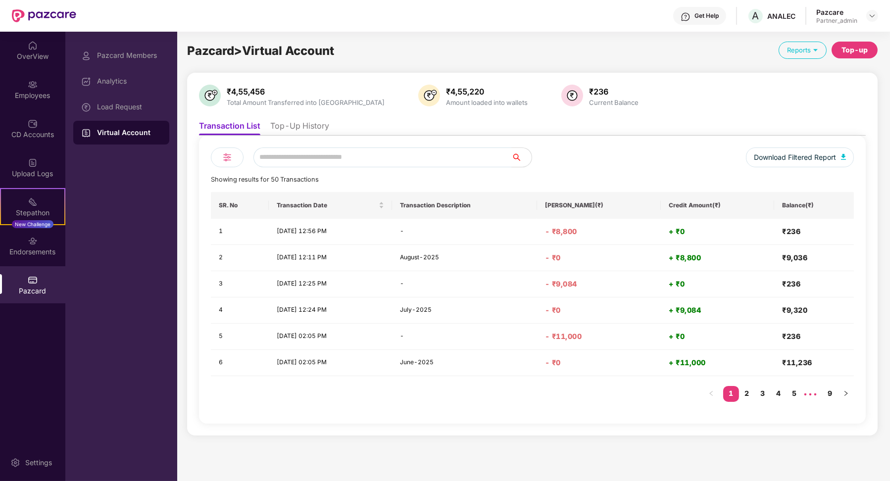
click at [315, 131] on li "Top-Up History" at bounding box center [299, 128] width 59 height 14
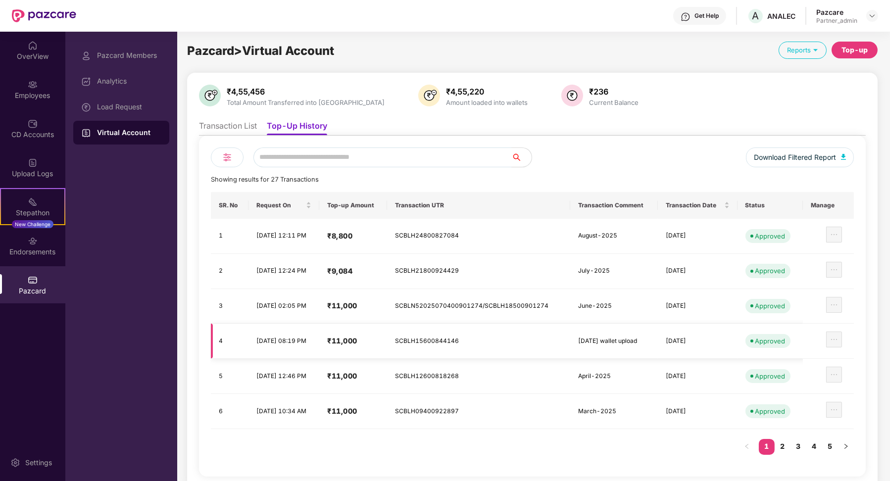
scroll to position [3, 0]
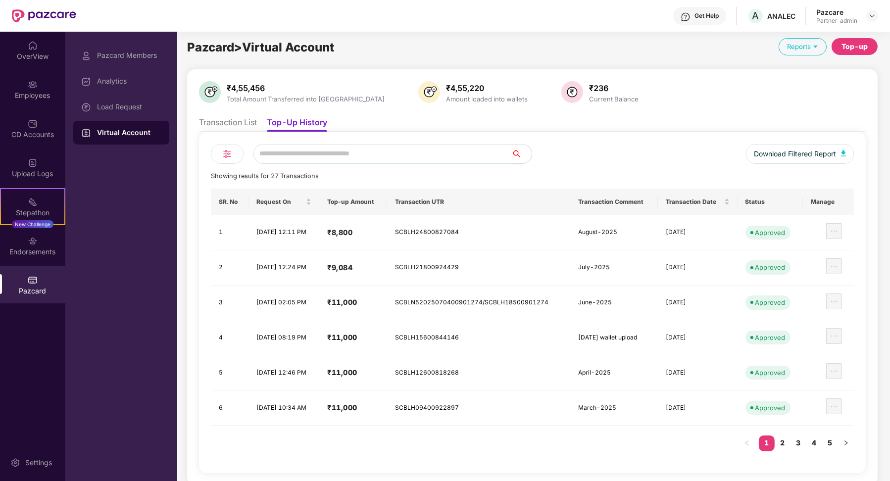
click at [247, 132] on div "Download Filtered Report Showing results for 27 Transactions SR. No Request On …" at bounding box center [532, 302] width 667 height 341
click at [233, 129] on li "Transaction List" at bounding box center [228, 124] width 58 height 14
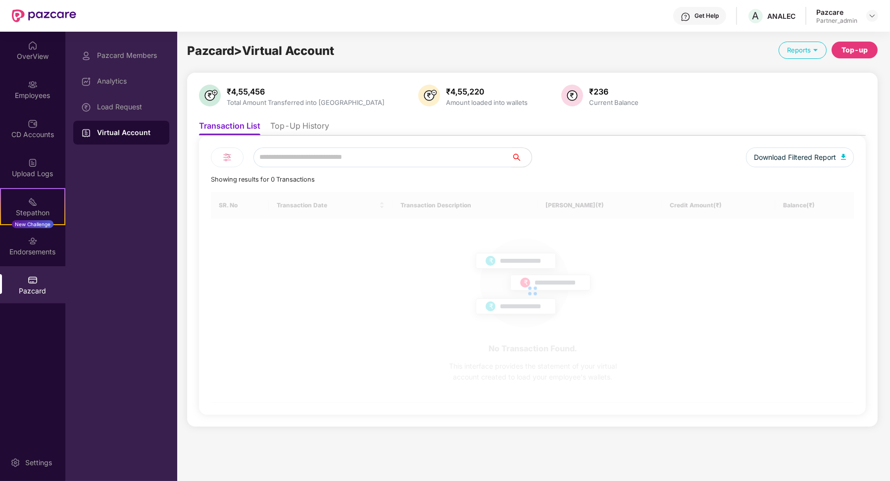
scroll to position [0, 0]
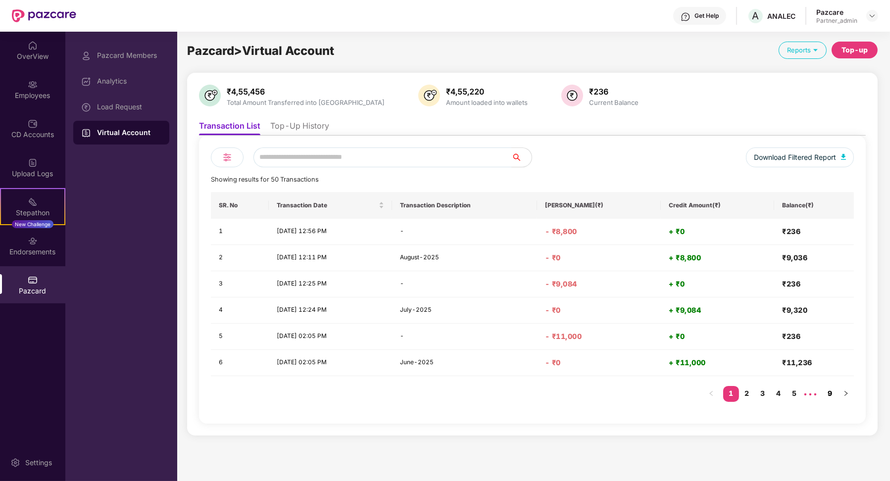
click at [638, 396] on link "9" at bounding box center [831, 393] width 16 height 15
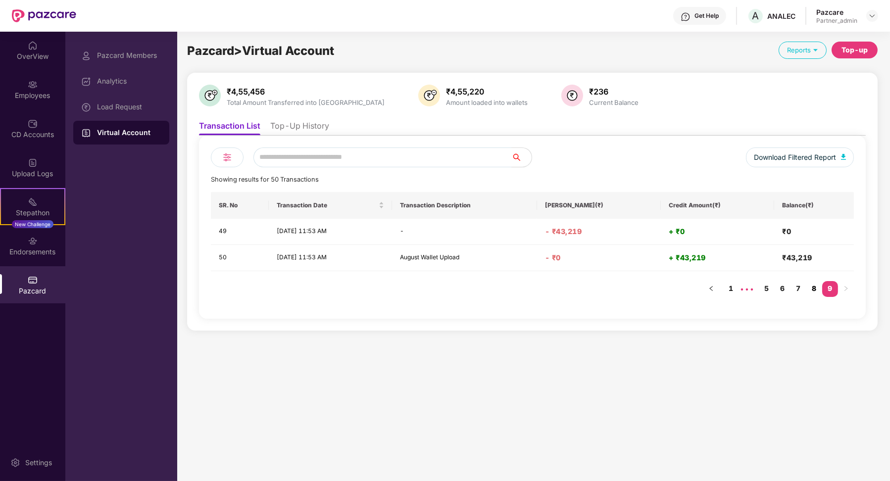
click at [638, 283] on link "8" at bounding box center [815, 288] width 16 height 15
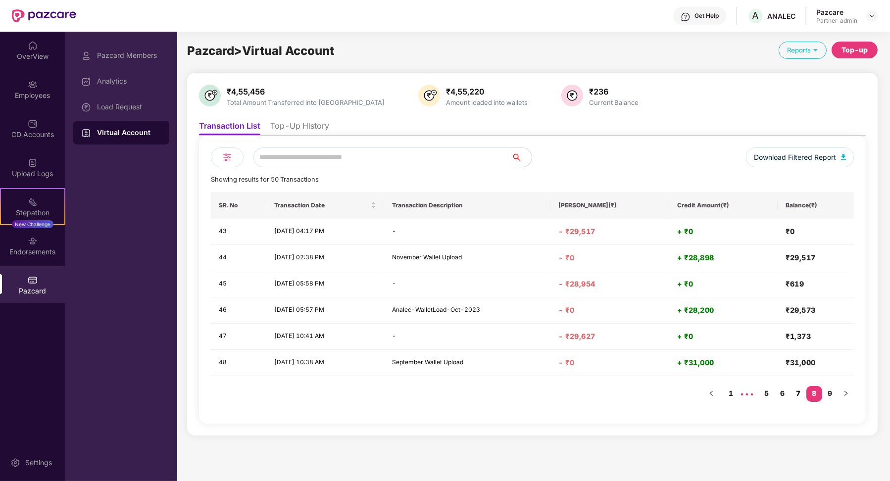
click at [638, 390] on link "7" at bounding box center [799, 393] width 16 height 15
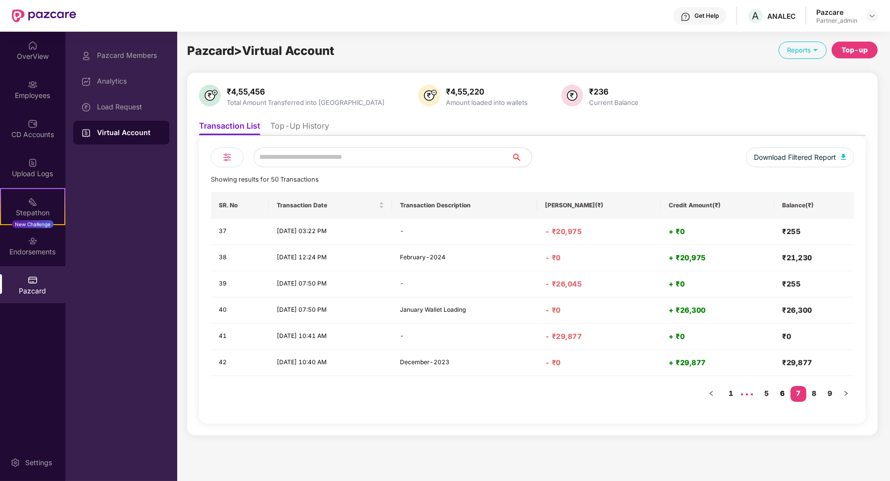
click at [638, 391] on link "6" at bounding box center [783, 393] width 16 height 15
